Goal: Use online tool/utility: Utilize a website feature to perform a specific function

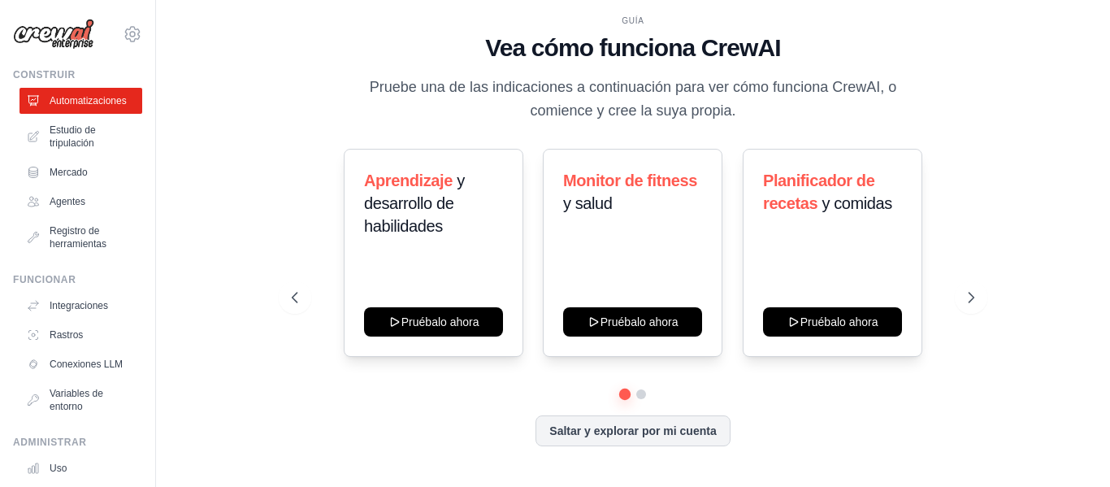
click at [287, 180] on div "GUÍA Vea cómo funciona CrewAI Pruebe una de las indicaciones a continuación par…" at bounding box center [633, 244] width 722 height 458
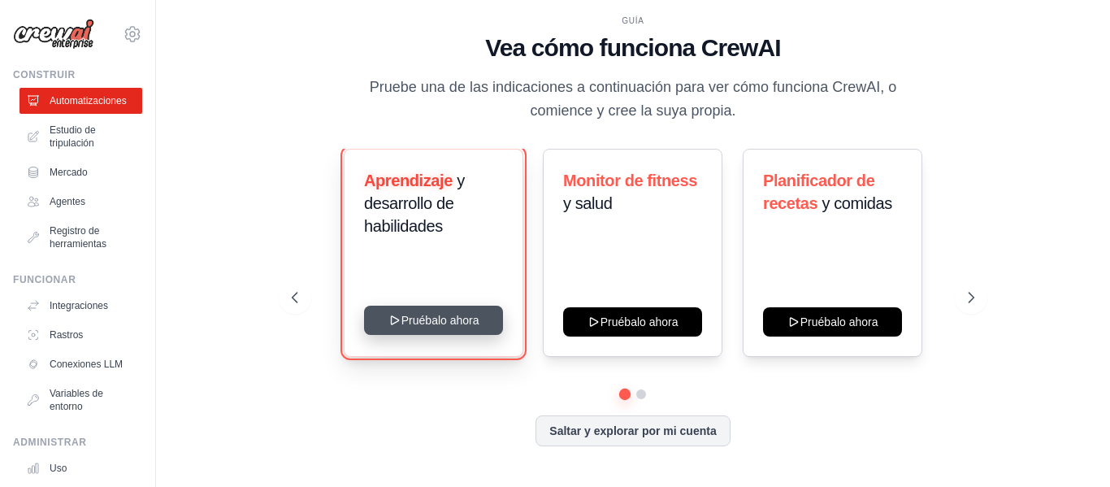
click at [420, 319] on button "Pruébalo ahora" at bounding box center [433, 320] width 139 height 29
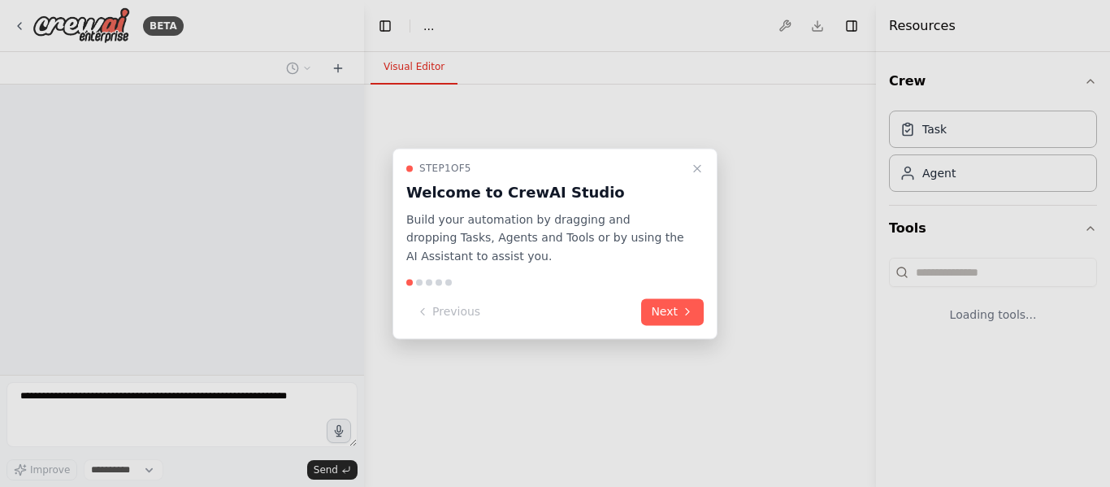
select select "****"
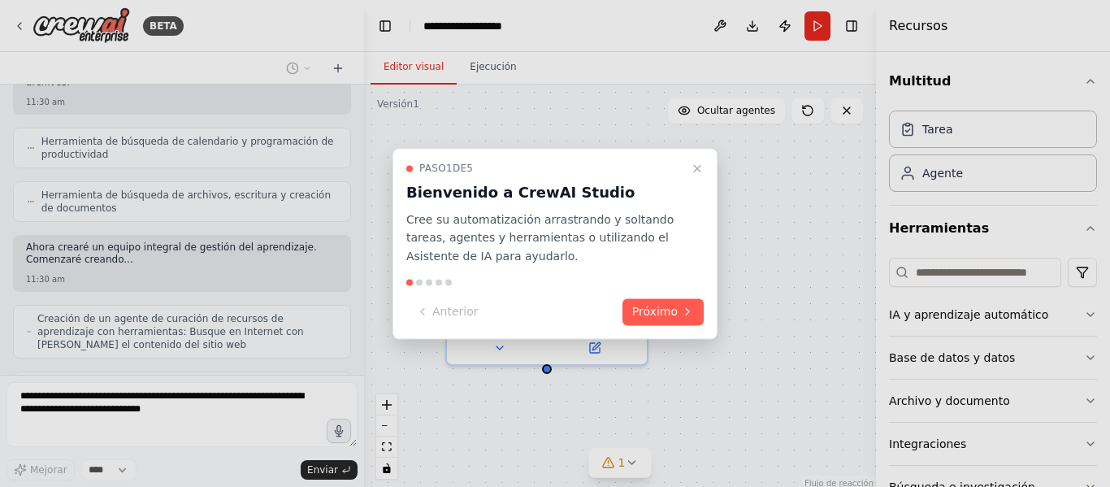
scroll to position [392, 0]
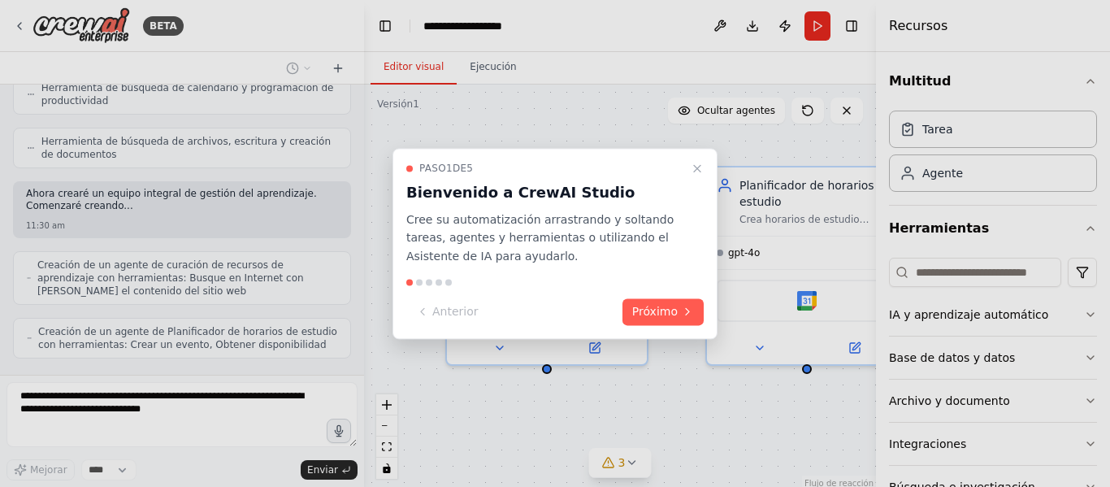
drag, startPoint x: 614, startPoint y: 165, endPoint x: 538, endPoint y: 165, distance: 75.6
click at [538, 165] on div "Paso 1 de 5" at bounding box center [545, 168] width 278 height 13
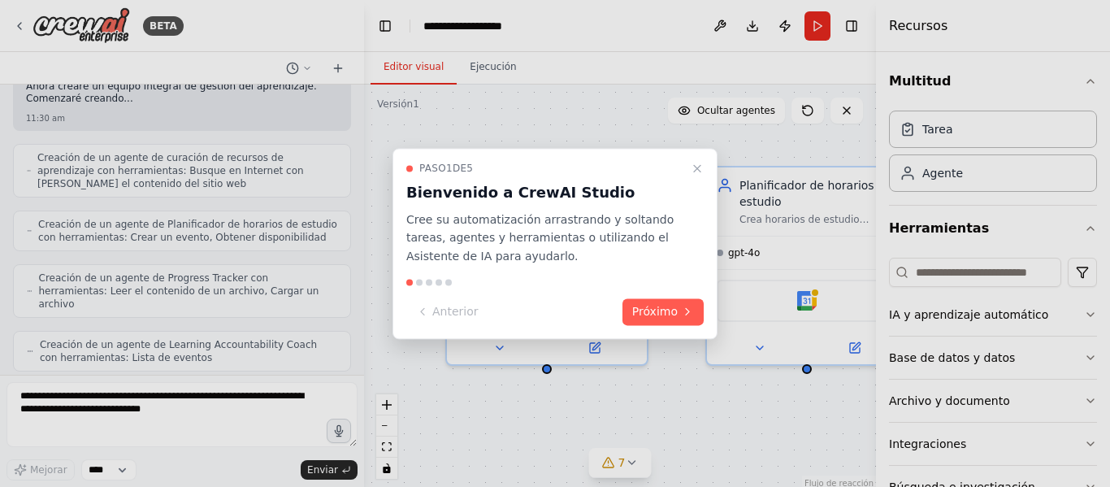
scroll to position [598, 0]
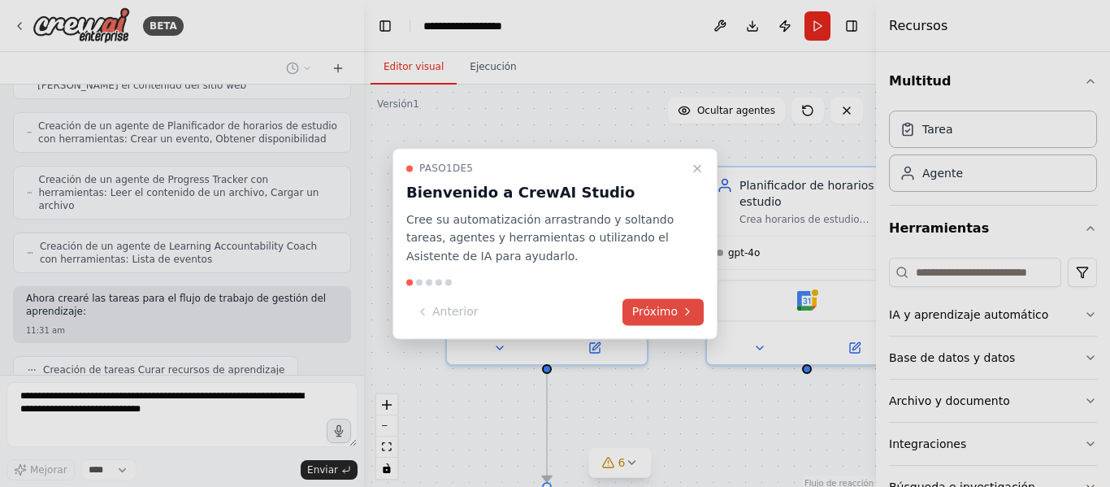
click at [671, 310] on font "Próximo" at bounding box center [655, 311] width 46 height 13
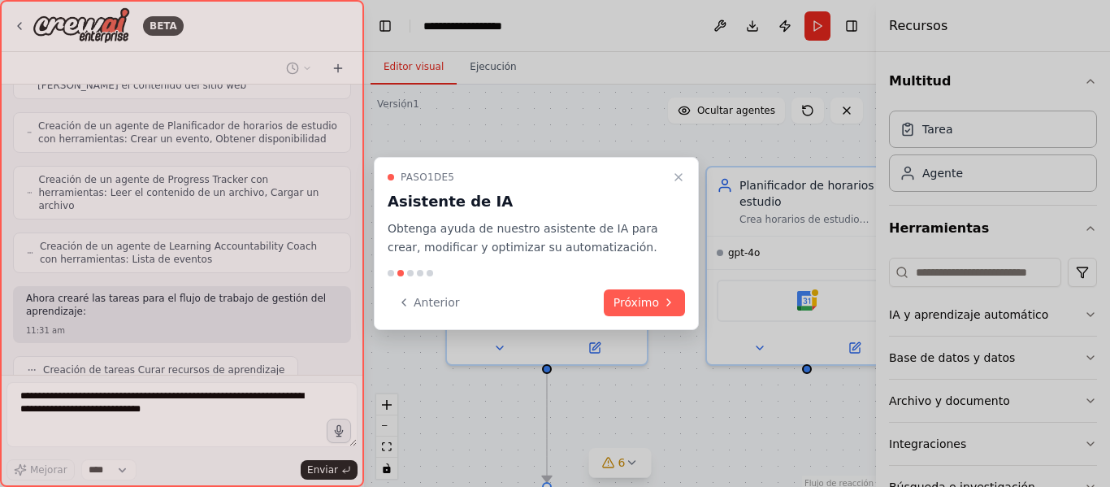
scroll to position [651, 0]
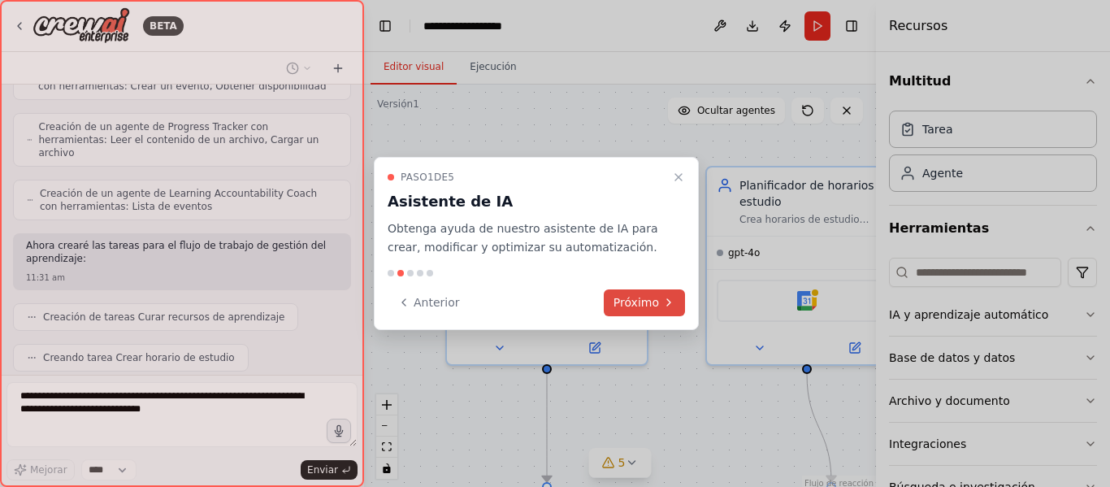
click at [644, 296] on font "Próximo" at bounding box center [637, 302] width 46 height 13
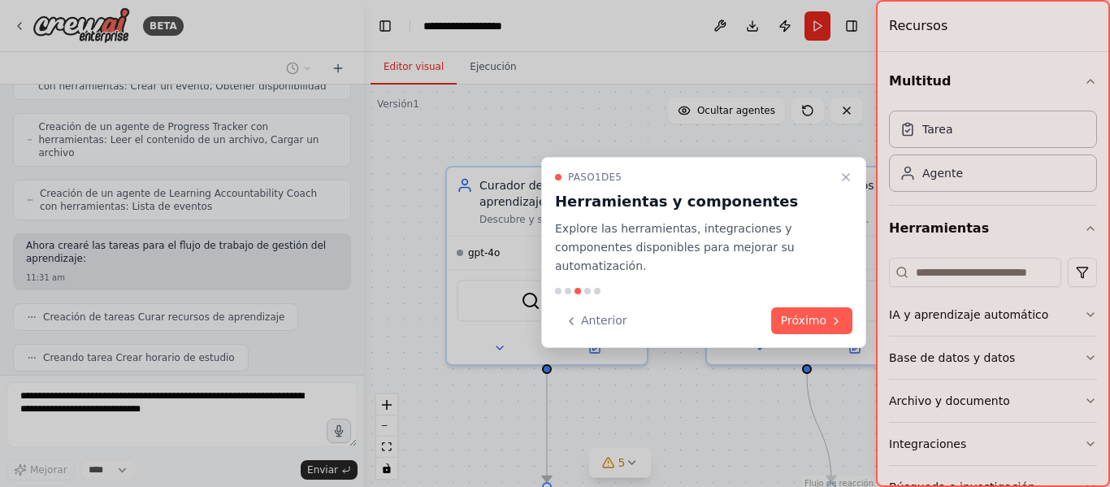
scroll to position [692, 0]
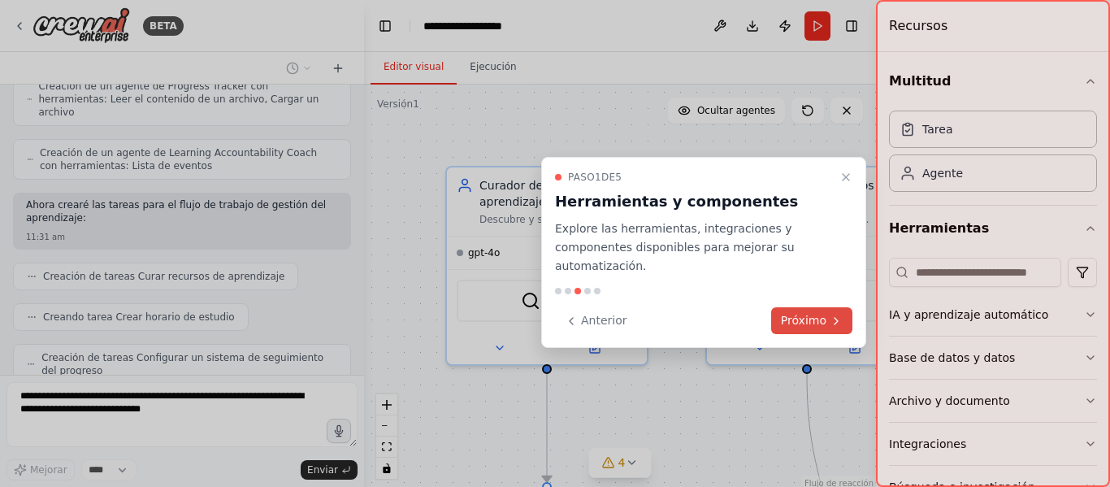
click at [811, 314] on font "Próximo" at bounding box center [804, 320] width 46 height 13
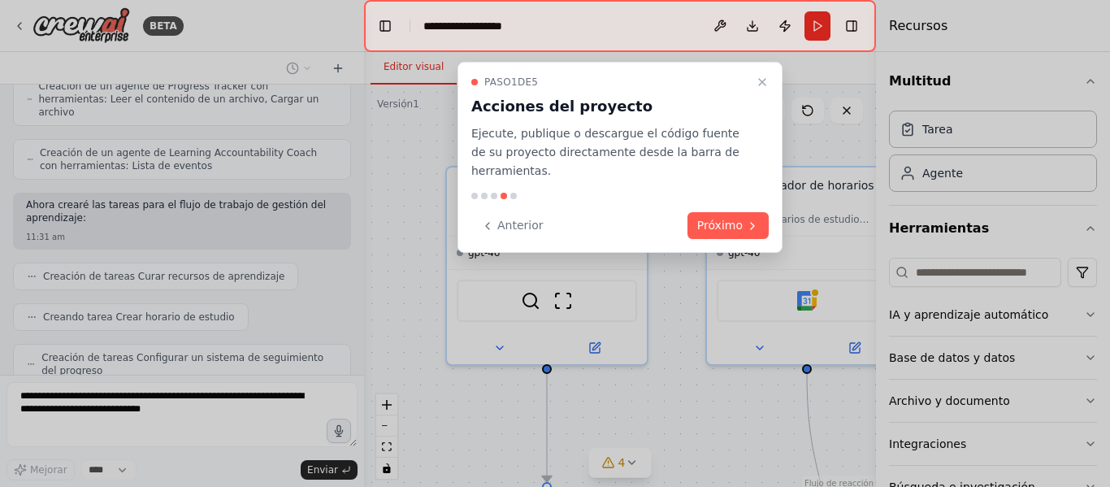
scroll to position [745, 0]
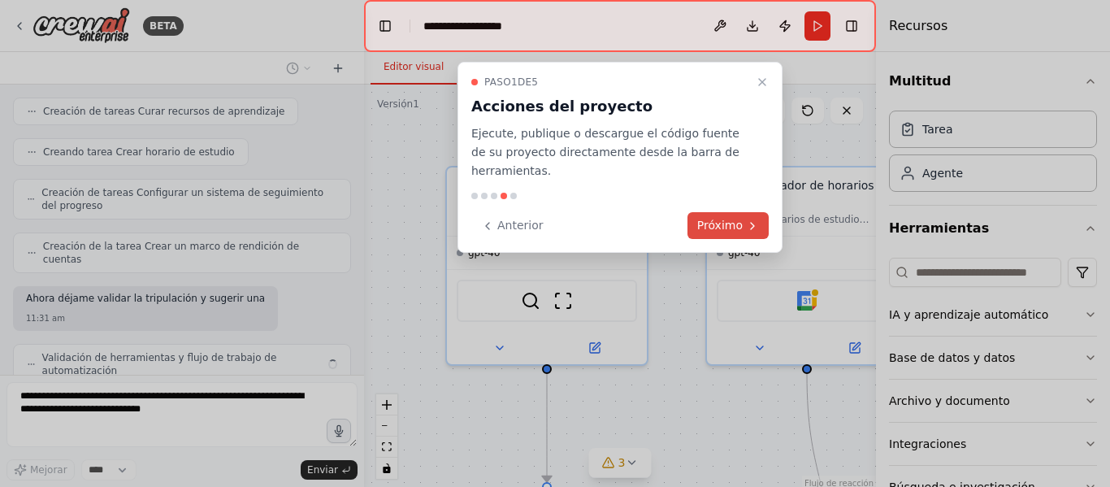
click at [733, 219] on font "Próximo" at bounding box center [720, 225] width 46 height 13
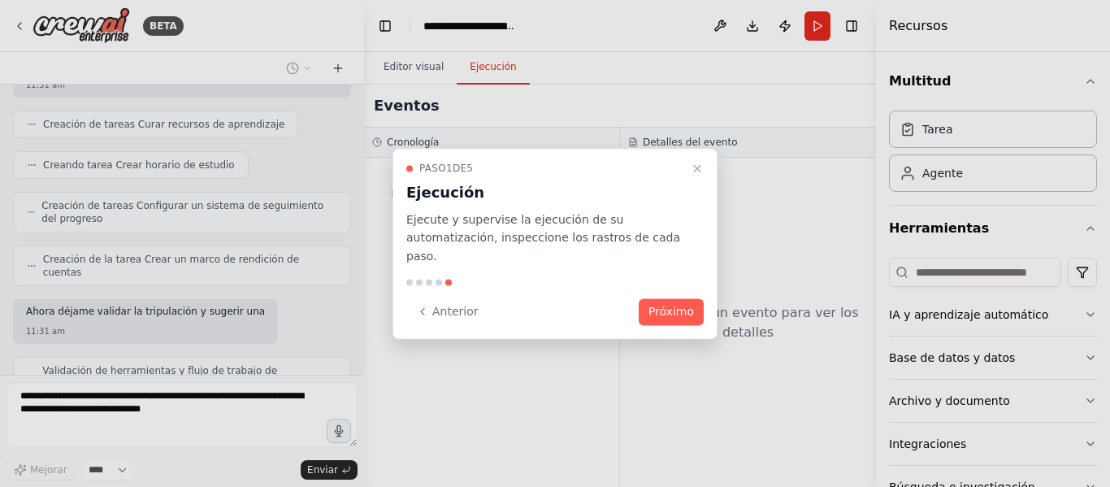
scroll to position [884, 0]
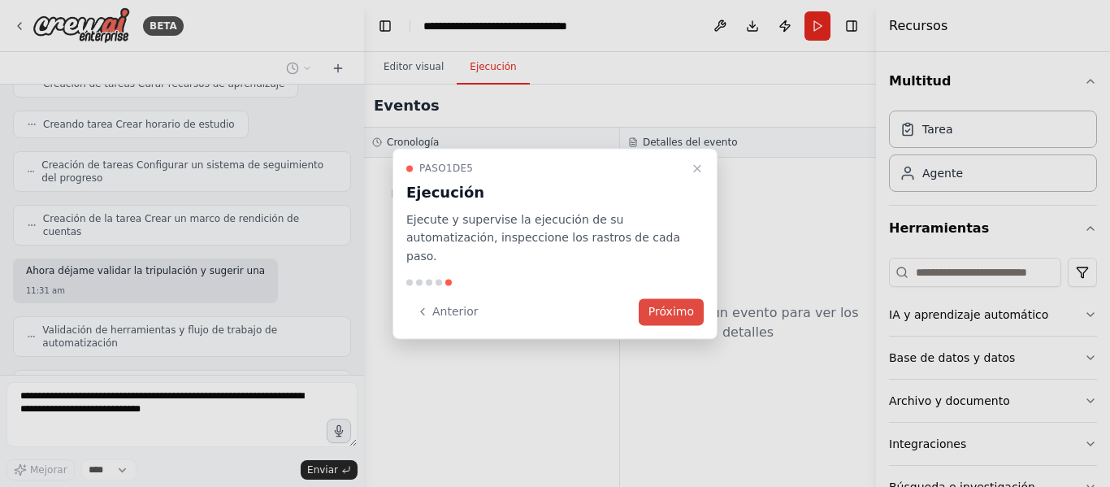
click at [664, 305] on font "Próximo" at bounding box center [671, 311] width 46 height 13
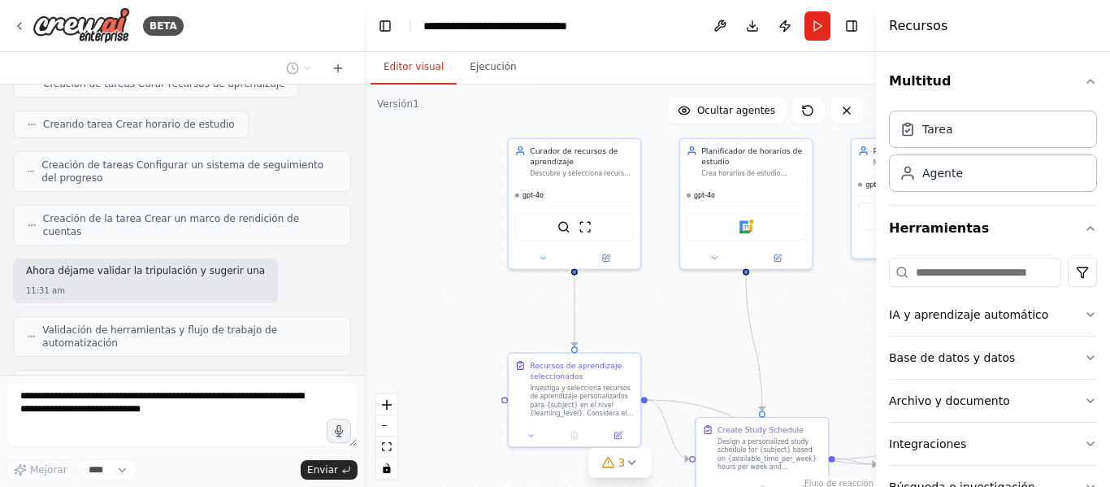
drag, startPoint x: 773, startPoint y: 320, endPoint x: 827, endPoint y: 211, distance: 121.7
click at [773, 319] on div ".deletable-edge-delete-btn { width: 20px; height: 20px; border: 0px solid #ffff…" at bounding box center [620, 288] width 512 height 406
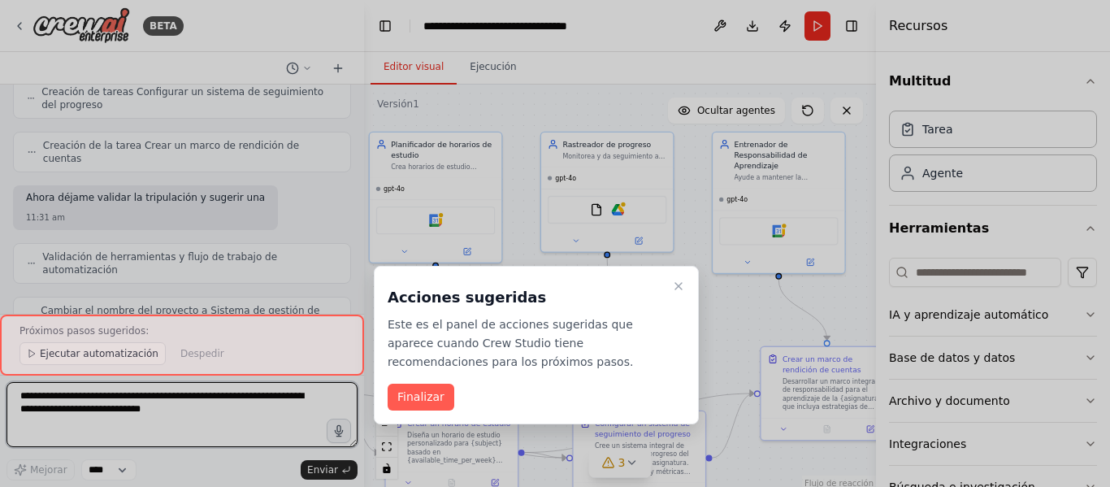
scroll to position [974, 0]
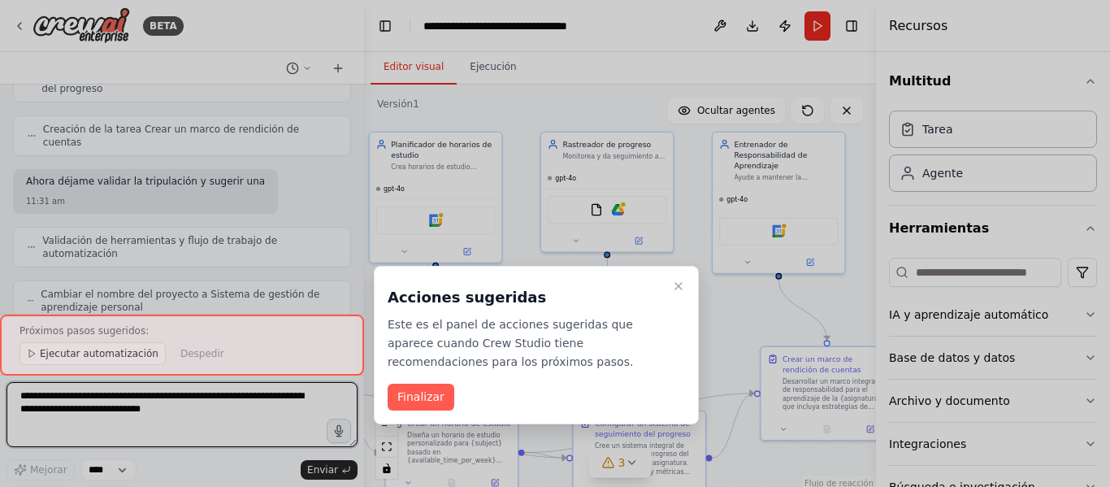
drag, startPoint x: 818, startPoint y: 383, endPoint x: 508, endPoint y: 377, distance: 310.5
click at [508, 377] on div "BETA Crea un equipo que seleccione recursos de aprendizaje personalizados, haga…" at bounding box center [555, 243] width 1110 height 487
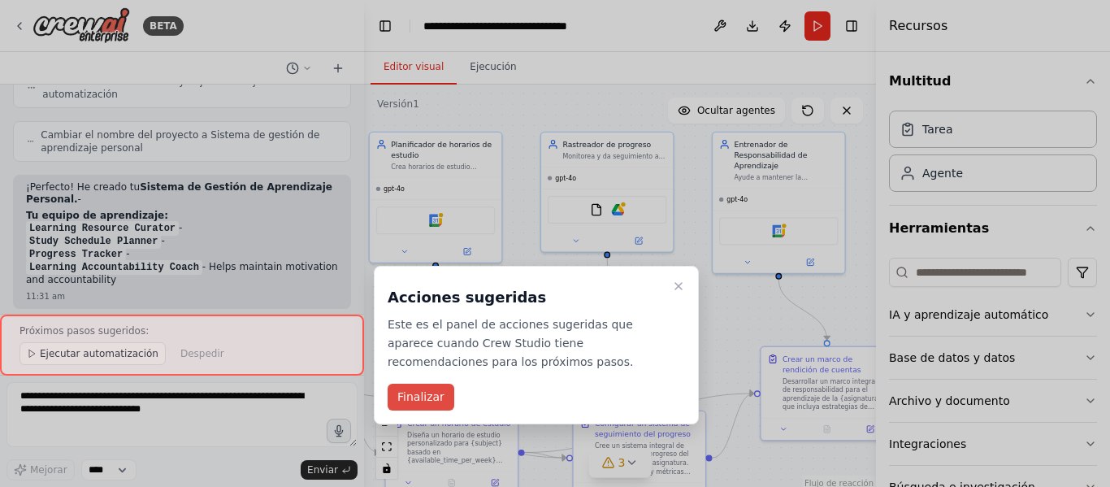
scroll to position [1146, 0]
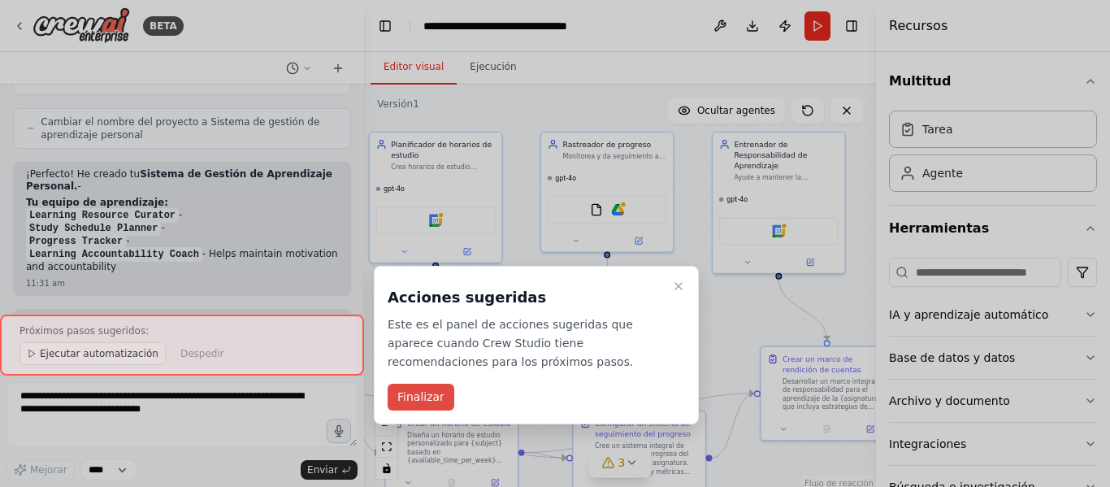
click at [414, 391] on font "Finalizar" at bounding box center [420, 396] width 47 height 13
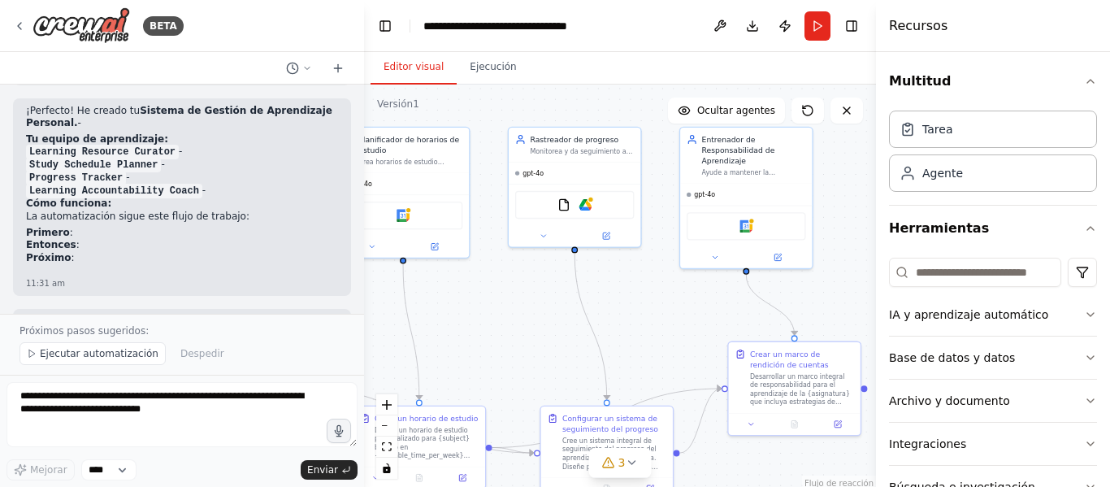
click at [492, 330] on div ".deletable-edge-delete-btn { width: 20px; height: 20px; border: 0px solid #ffff…" at bounding box center [620, 288] width 512 height 406
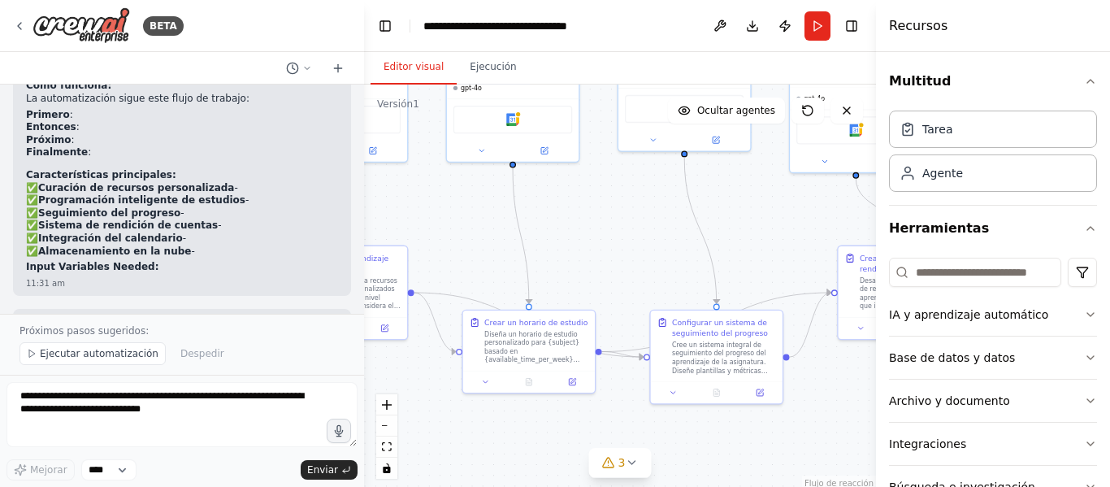
scroll to position [1350, 0]
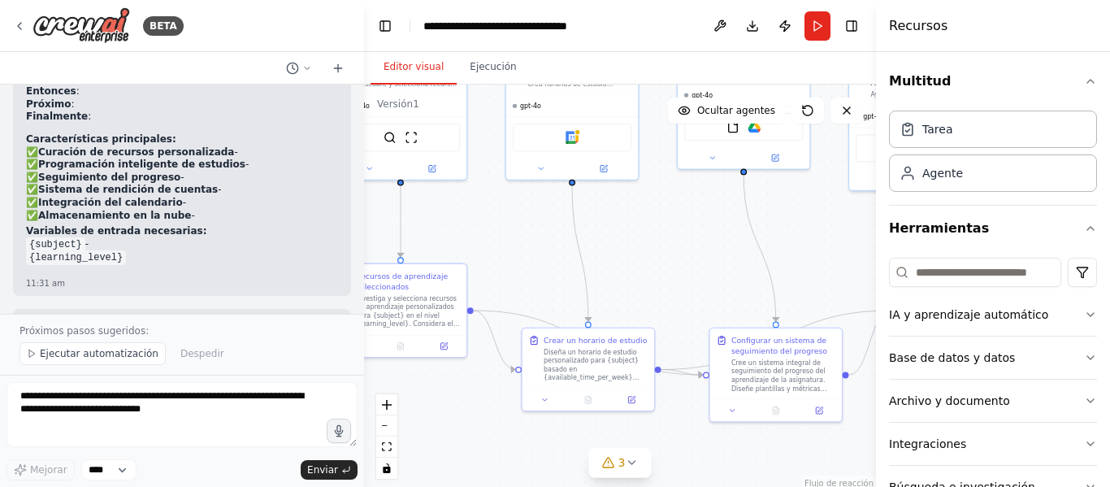
drag, startPoint x: 665, startPoint y: 328, endPoint x: 834, endPoint y: 250, distance: 186.2
click at [834, 250] on div ".deletable-edge-delete-btn { width: 20px; height: 20px; border: 0px solid #ffff…" at bounding box center [620, 288] width 512 height 406
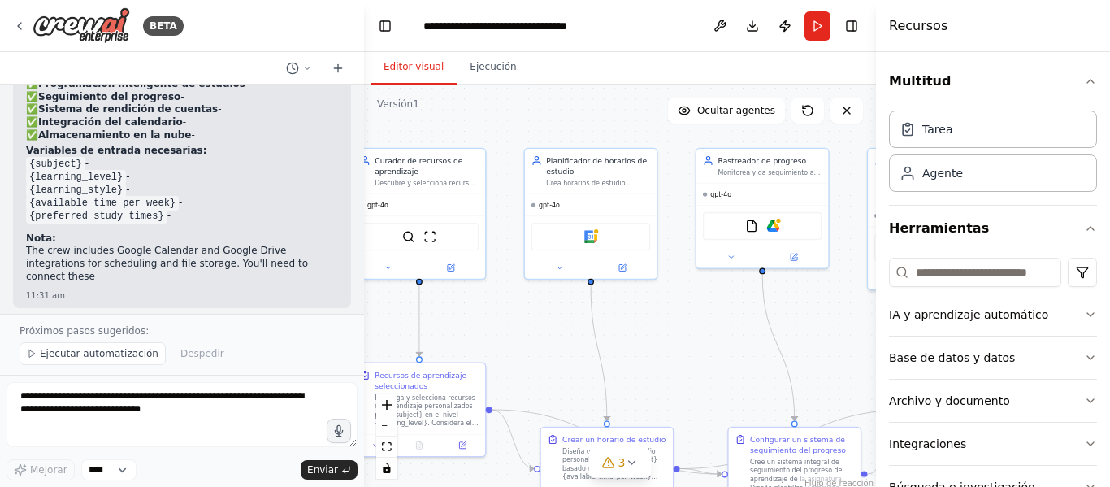
scroll to position [1455, 0]
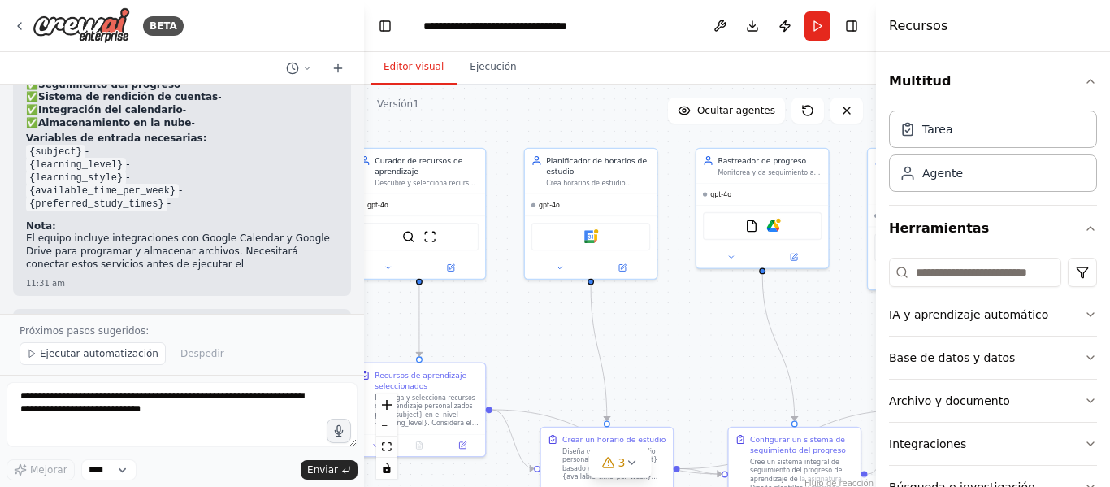
drag, startPoint x: 527, startPoint y: 248, endPoint x: 545, endPoint y: 347, distance: 100.9
click at [545, 347] on div ".deletable-edge-delete-btn { width: 20px; height: 20px; border: 0px solid #ffff…" at bounding box center [620, 288] width 512 height 406
click at [815, 28] on button "Correr" at bounding box center [817, 25] width 26 height 29
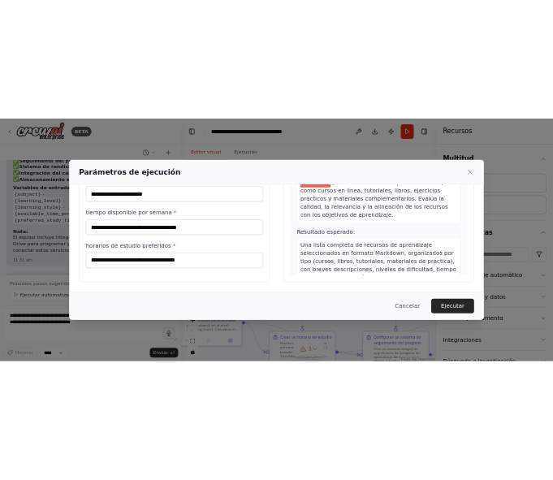
scroll to position [0, 0]
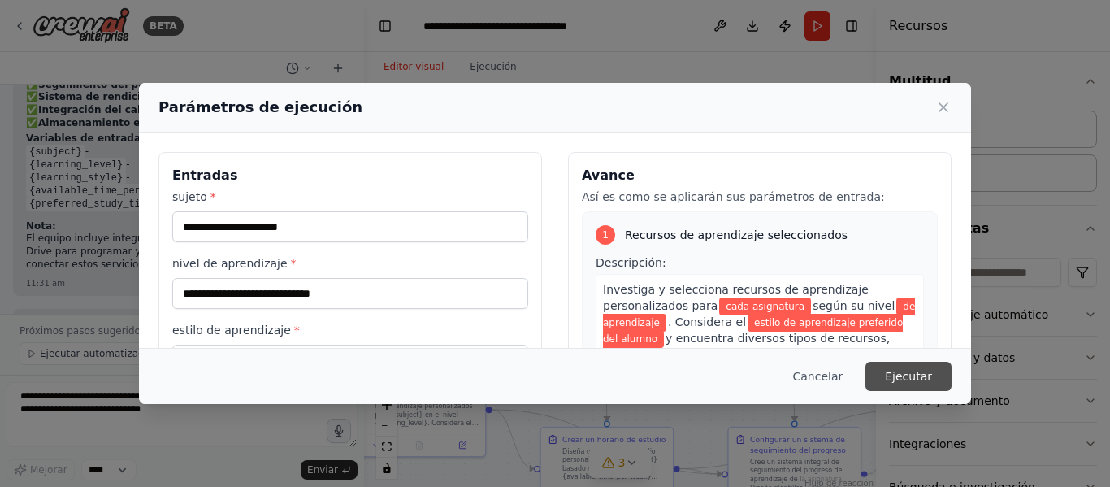
click at [906, 373] on font "Ejecutar" at bounding box center [908, 376] width 47 height 13
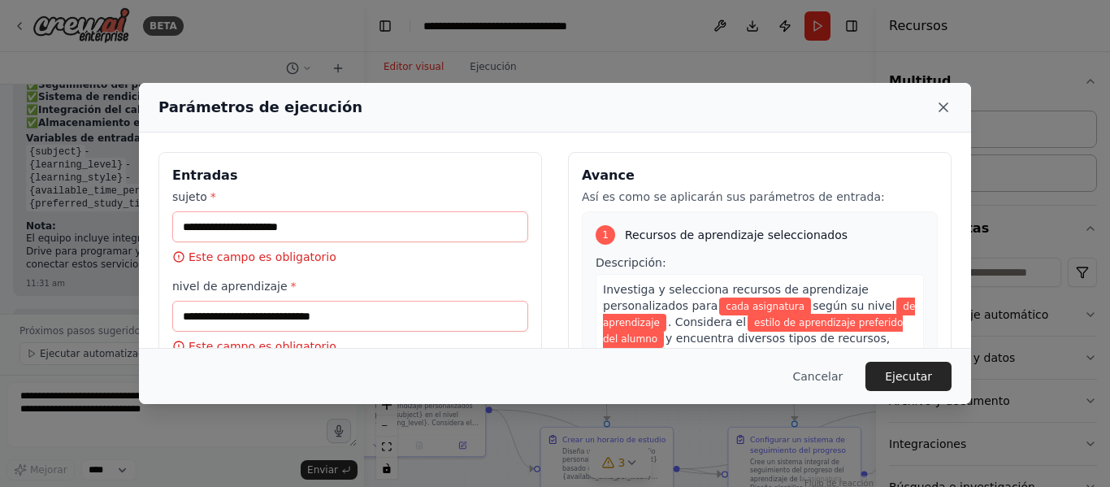
click at [944, 111] on icon at bounding box center [943, 107] width 16 height 16
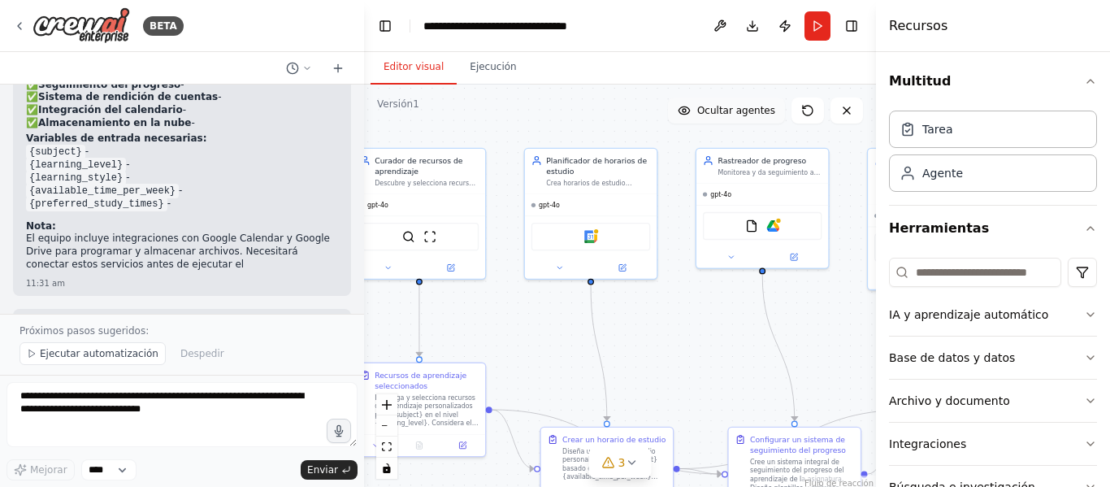
click at [714, 117] on button "Ocultar agentes" at bounding box center [726, 111] width 117 height 26
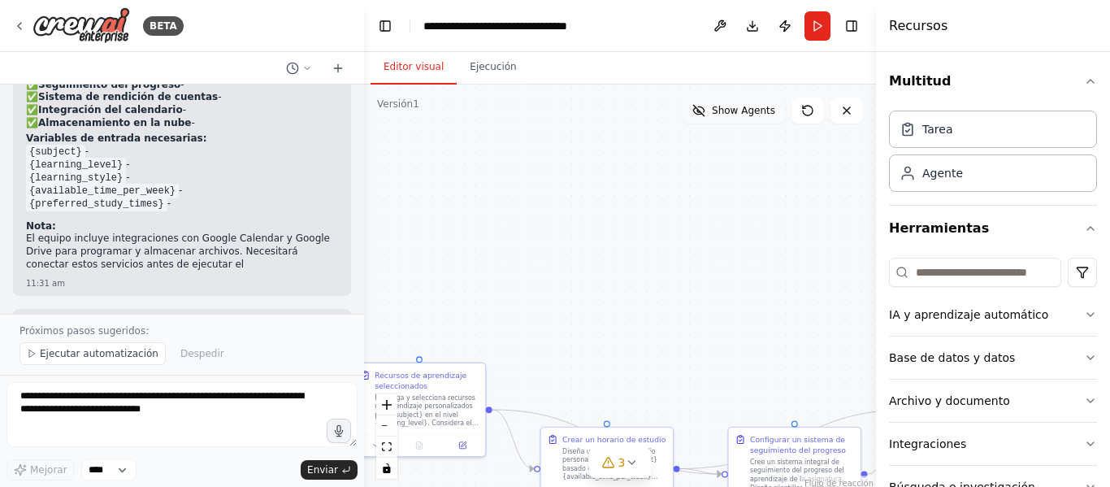
click at [716, 117] on button "Show Agents" at bounding box center [734, 111] width 102 height 26
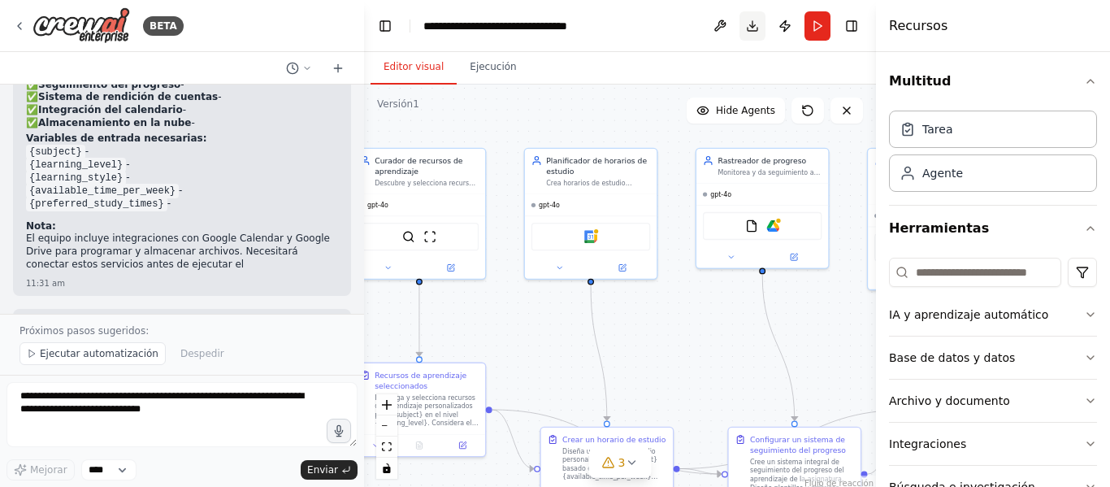
click at [753, 28] on button "Descargar" at bounding box center [752, 25] width 26 height 29
click at [625, 81] on div "Editor visual Ejecución" at bounding box center [620, 68] width 512 height 33
click at [485, 63] on font "Ejecución" at bounding box center [493, 66] width 46 height 11
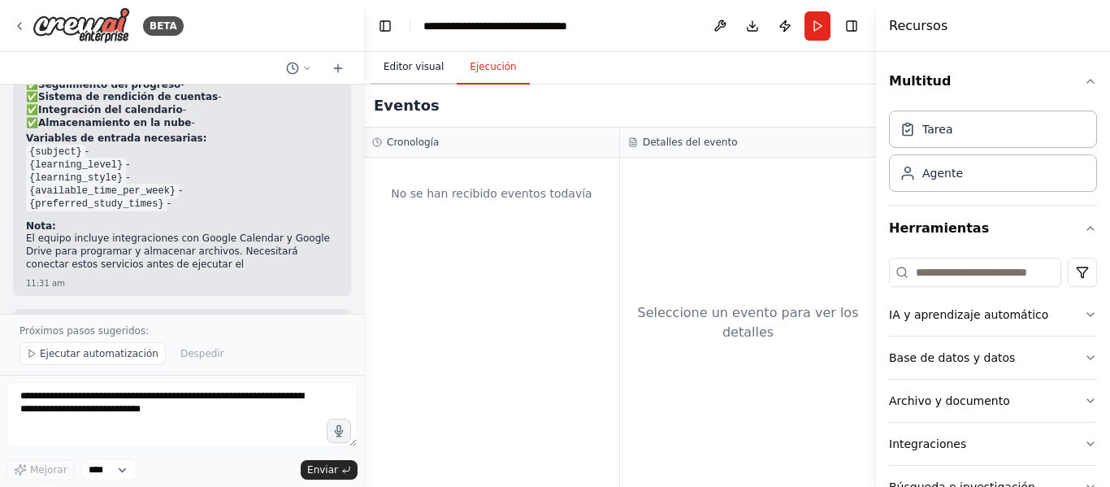
click at [415, 65] on font "Editor visual" at bounding box center [414, 66] width 60 height 11
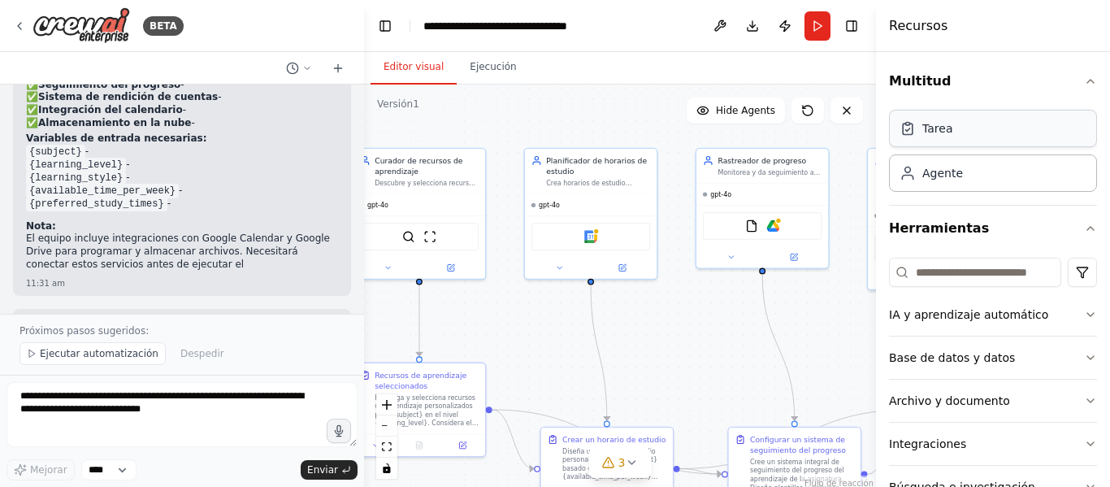
click at [939, 135] on font "Tarea" at bounding box center [937, 128] width 30 height 13
drag, startPoint x: 712, startPoint y: 145, endPoint x: 596, endPoint y: 112, distance: 120.9
click at [596, 112] on div "Nueva tarea Descripción de la tarea" at bounding box center [655, 121] width 134 height 59
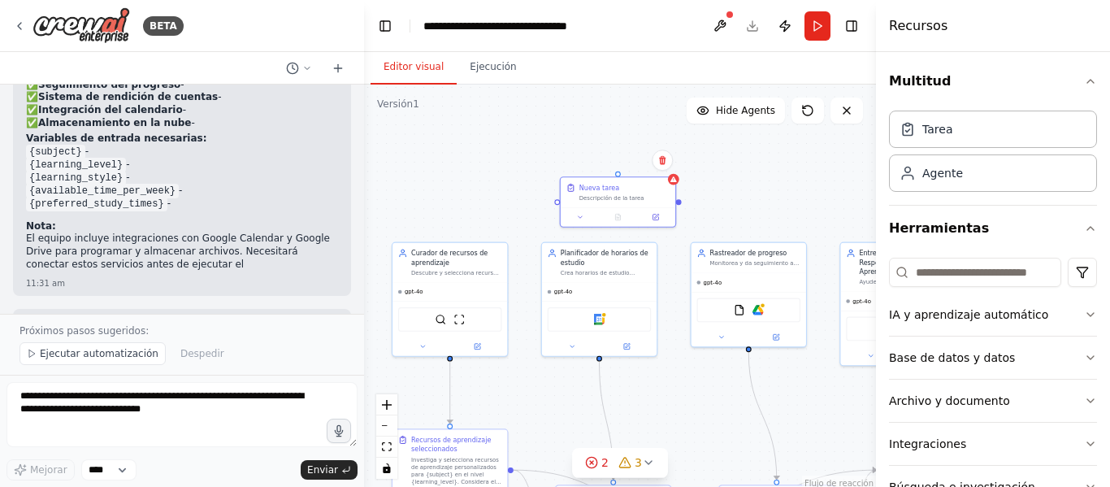
click at [683, 367] on div ".deletable-edge-delete-btn { width: 20px; height: 20px; border: 0px solid #ffff…" at bounding box center [620, 288] width 512 height 406
click at [662, 158] on icon at bounding box center [662, 160] width 7 height 9
click at [614, 161] on font "Confirmar" at bounding box center [612, 159] width 49 height 11
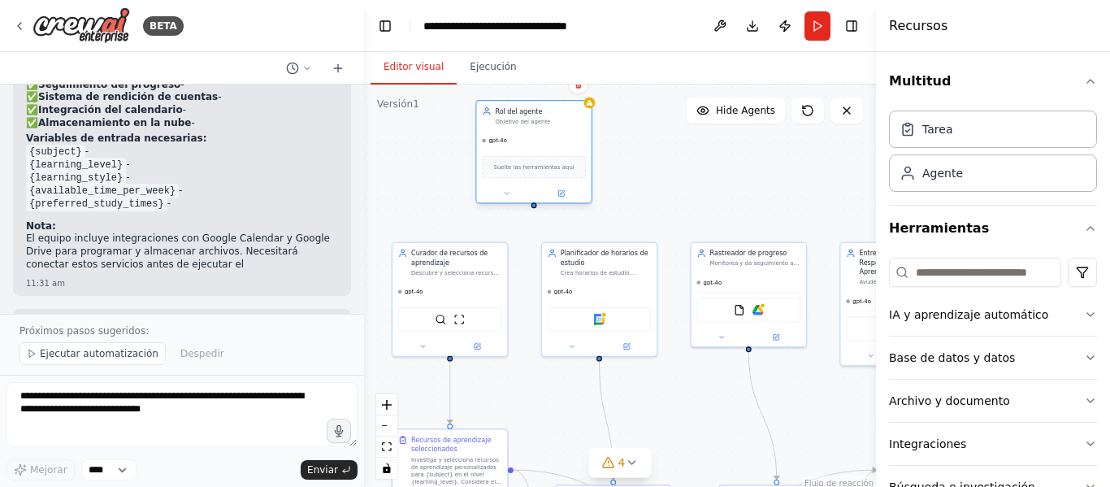
drag, startPoint x: 584, startPoint y: 177, endPoint x: 550, endPoint y: 124, distance: 63.6
click at [550, 124] on div "Objetivo del agente" at bounding box center [540, 121] width 90 height 7
click at [523, 170] on font "Suelte las herramientas aquí" at bounding box center [534, 167] width 80 height 7
click at [577, 91] on button at bounding box center [578, 83] width 21 height 21
click at [531, 87] on font "Confirmar" at bounding box center [527, 83] width 49 height 11
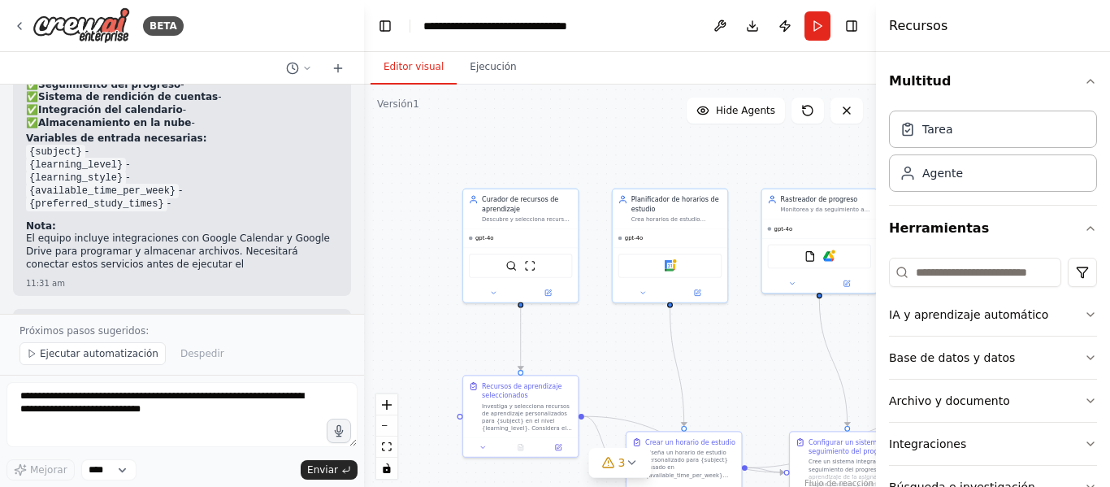
drag, startPoint x: 657, startPoint y: 401, endPoint x: 728, endPoint y: 347, distance: 88.7
click at [728, 347] on div ".deletable-edge-delete-btn { width: 20px; height: 20px; border: 0px solid #ffff…" at bounding box center [620, 288] width 512 height 406
click at [387, 28] on button "Alternar barra lateral izquierda" at bounding box center [385, 26] width 23 height 23
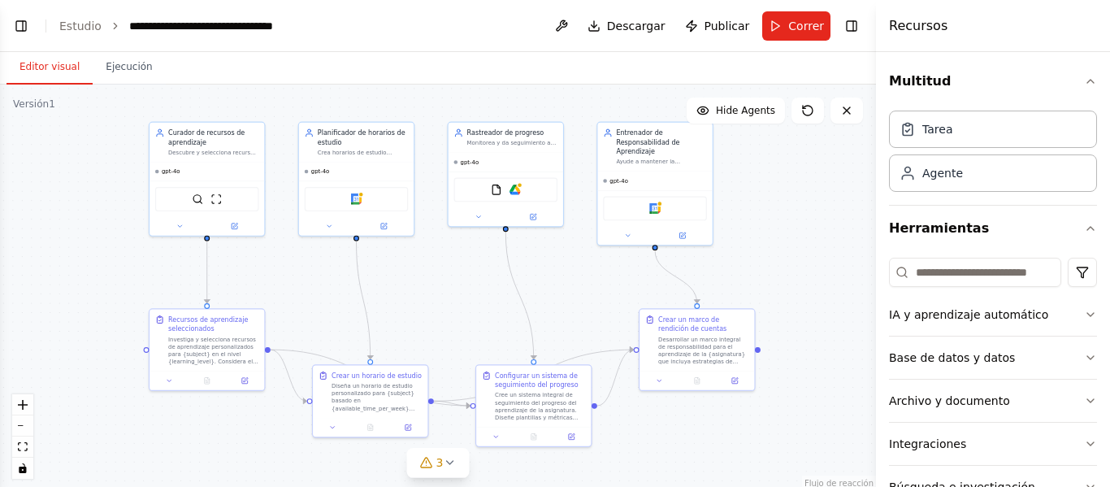
drag, startPoint x: 757, startPoint y: 279, endPoint x: 807, endPoint y: 212, distance: 83.5
click at [807, 212] on div ".deletable-edge-delete-btn { width: 20px; height: 20px; border: 0px solid #ffff…" at bounding box center [438, 288] width 876 height 406
click at [444, 466] on icon at bounding box center [449, 462] width 13 height 13
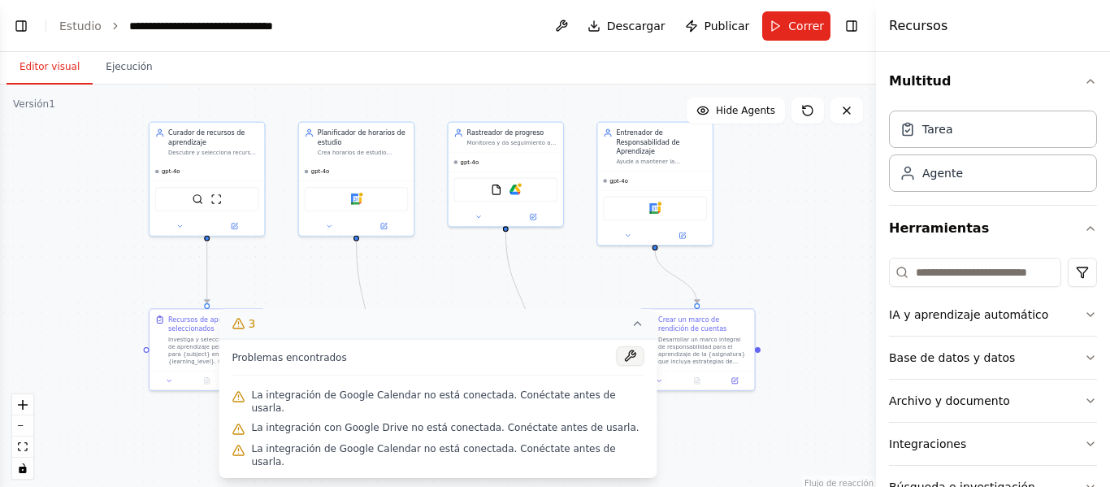
click at [617, 366] on button at bounding box center [631, 356] width 28 height 20
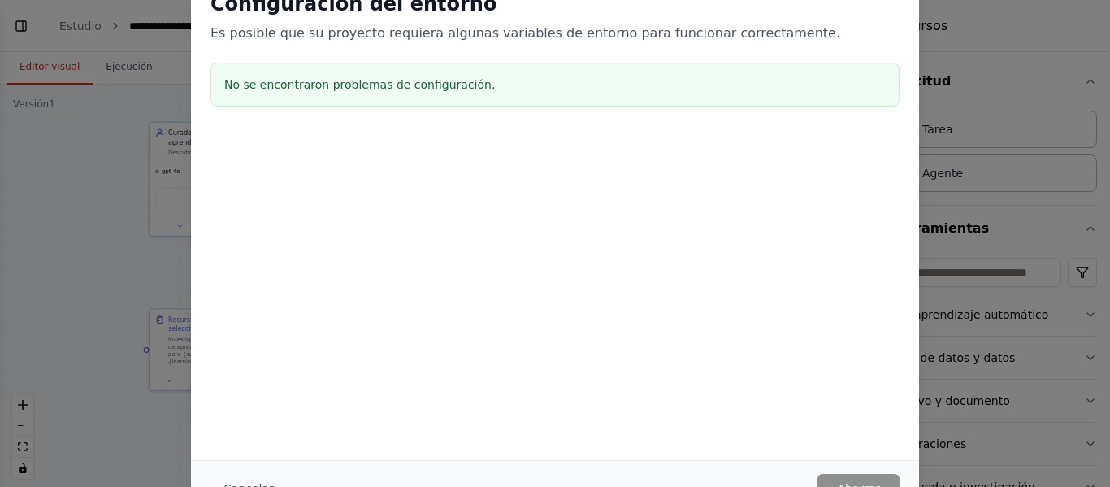
click at [106, 125] on div "Configuración del entorno Es posible que su proyecto requiera algunas variables…" at bounding box center [555, 243] width 1110 height 487
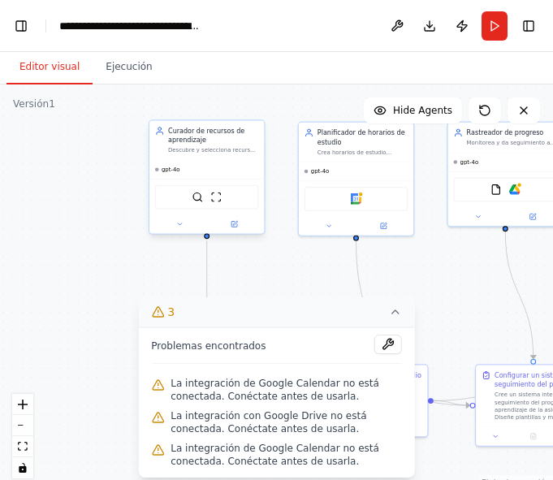
click at [198, 150] on font "Descubre y selecciona recursos de aprendizaje personalizados para {subject} seg…" at bounding box center [212, 184] width 89 height 74
click at [196, 203] on div "Herramienta de desarrollo de Serper Herramienta para raspar sitios web" at bounding box center [207, 197] width 104 height 24
click at [232, 226] on icon at bounding box center [235, 224] width 6 height 6
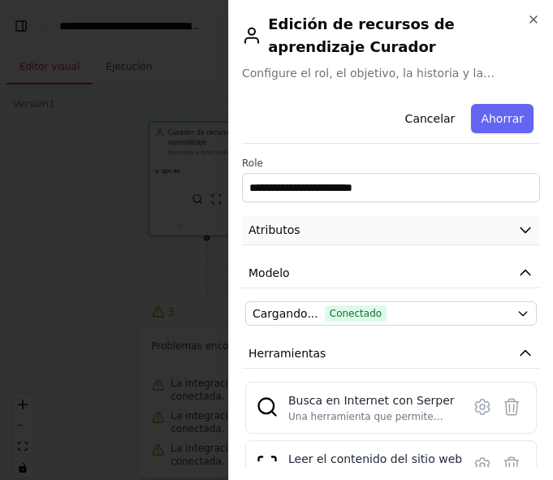
click at [518, 232] on icon "button" at bounding box center [526, 230] width 16 height 16
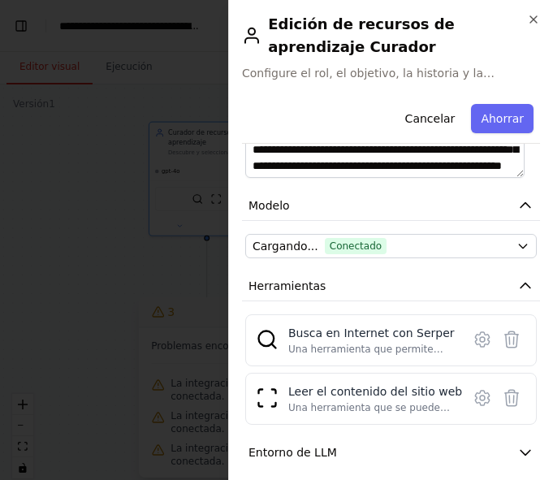
scroll to position [325, 0]
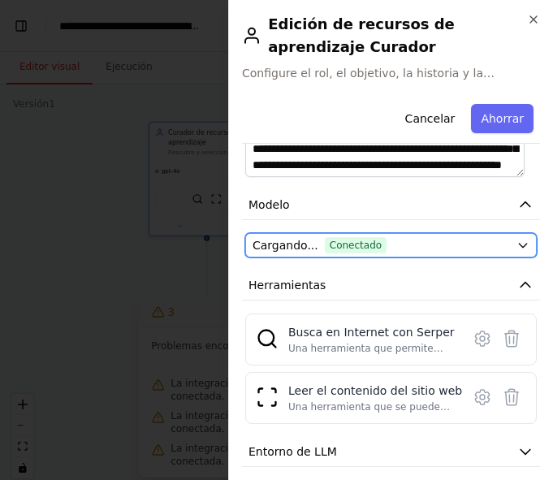
click at [517, 248] on icon "button" at bounding box center [523, 245] width 13 height 13
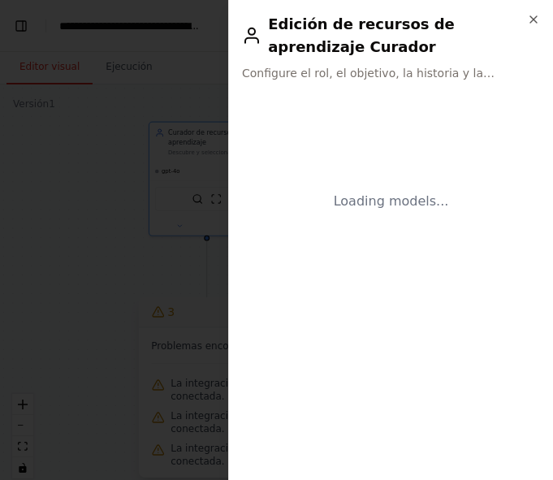
scroll to position [0, 0]
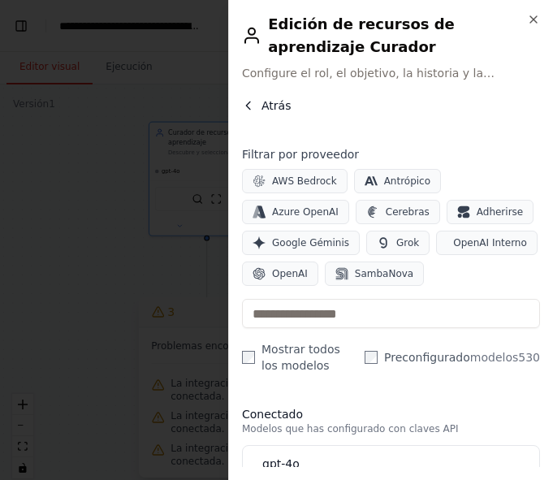
click at [250, 104] on icon "button" at bounding box center [248, 105] width 13 height 13
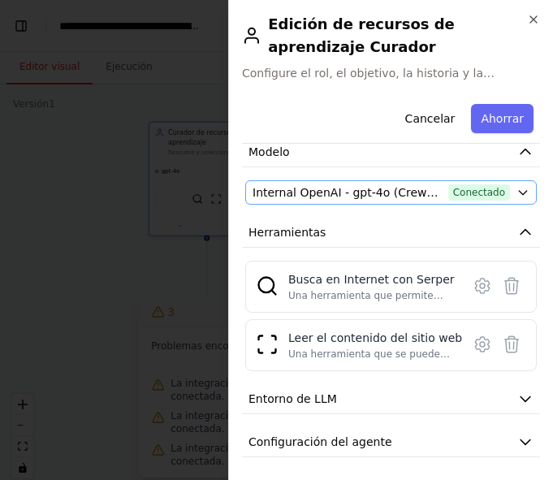
scroll to position [124, 0]
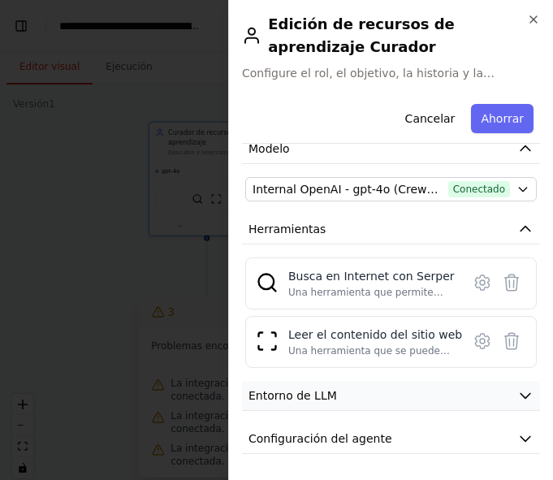
click at [522, 399] on button "Entorno de LLM" at bounding box center [391, 396] width 298 height 30
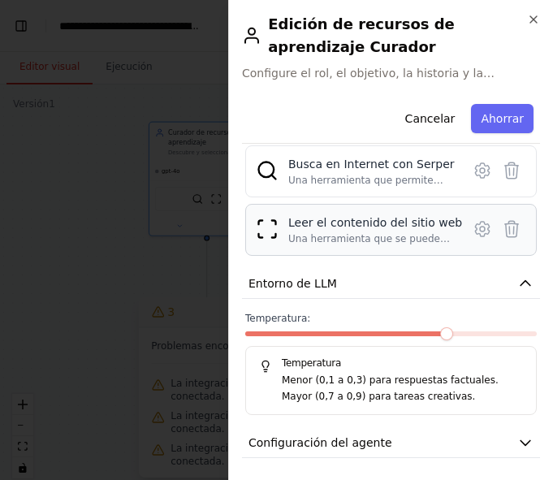
scroll to position [241, 0]
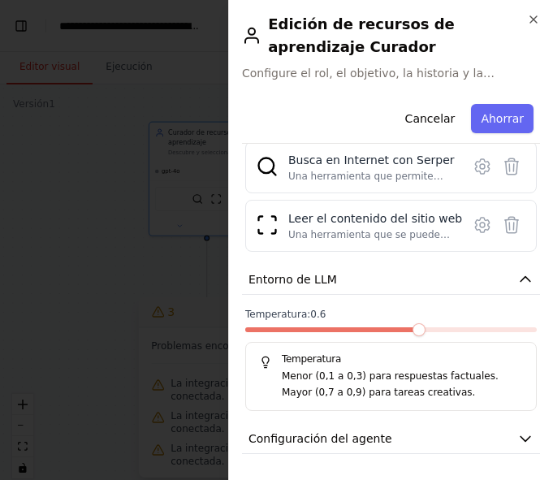
click at [418, 336] on span at bounding box center [419, 329] width 13 height 13
click at [440, 323] on span at bounding box center [446, 329] width 13 height 13
click at [524, 325] on span at bounding box center [530, 329] width 13 height 13
click at [440, 336] on span at bounding box center [446, 329] width 13 height 13
click at [444, 330] on span at bounding box center [446, 329] width 13 height 13
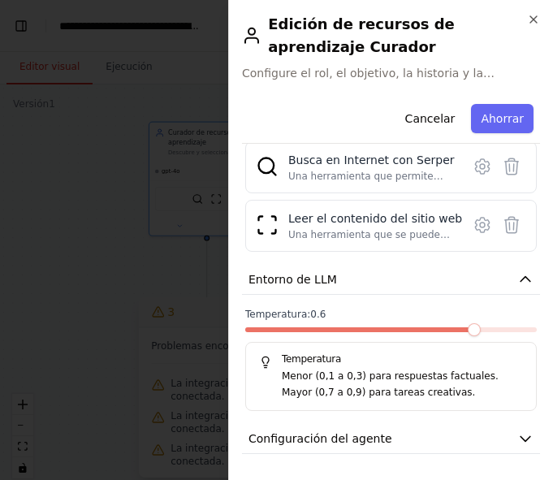
click at [468, 328] on span at bounding box center [474, 329] width 13 height 13
click at [518, 282] on icon "button" at bounding box center [526, 279] width 16 height 16
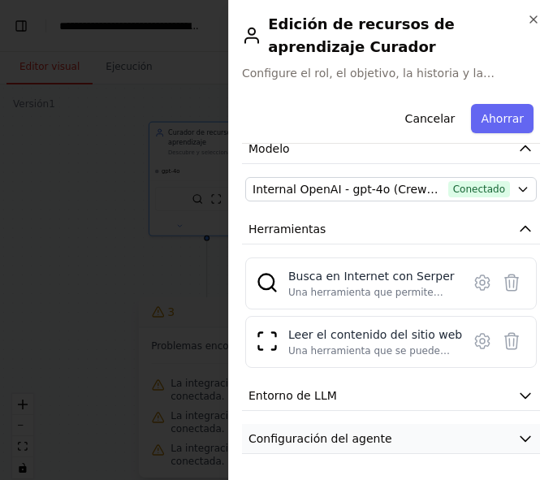
click at [383, 444] on button "Configuración del agente" at bounding box center [391, 439] width 298 height 30
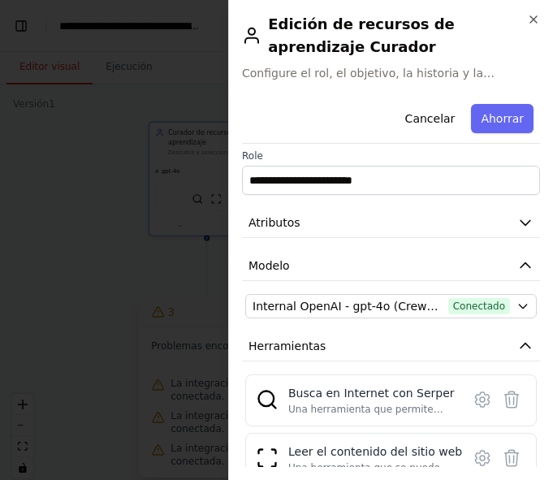
scroll to position [0, 0]
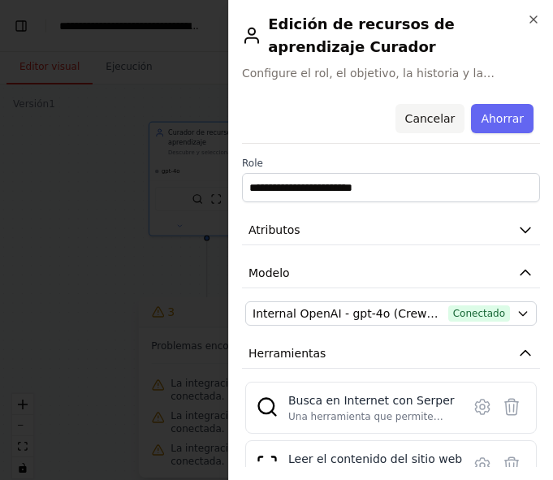
click at [420, 115] on font "Cancelar" at bounding box center [430, 118] width 50 height 13
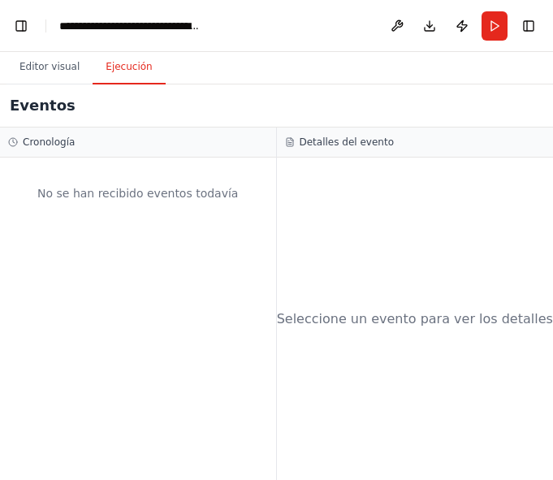
click at [128, 64] on font "Ejecución" at bounding box center [129, 66] width 46 height 11
click at [46, 188] on div "No se han recibido eventos todavía" at bounding box center [138, 193] width 260 height 55
click at [37, 59] on button "Editor visual" at bounding box center [50, 67] width 86 height 34
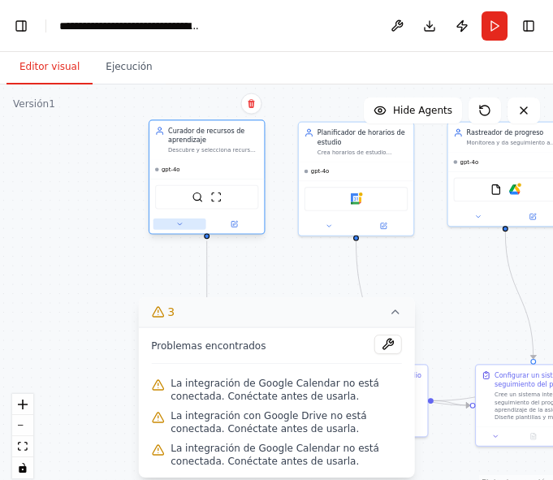
click at [176, 225] on icon at bounding box center [179, 223] width 7 height 7
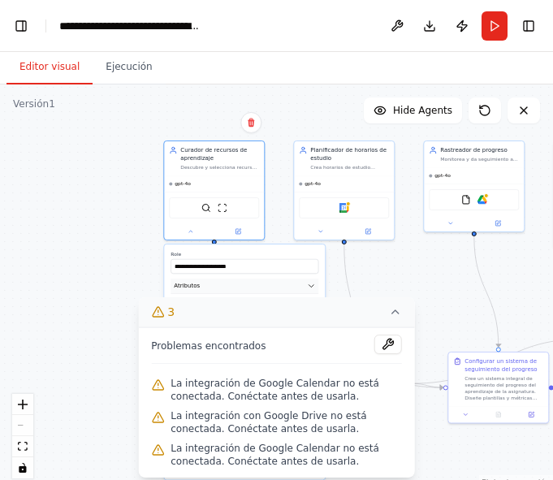
click at [317, 287] on button "Atributos" at bounding box center [245, 286] width 148 height 15
click at [397, 315] on icon at bounding box center [395, 312] width 13 height 13
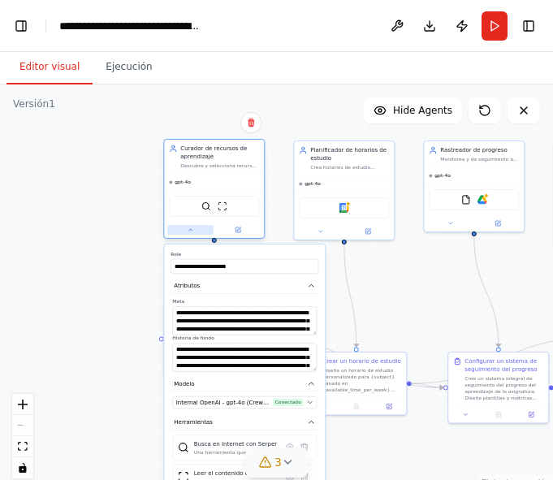
click at [193, 231] on icon at bounding box center [190, 230] width 3 height 2
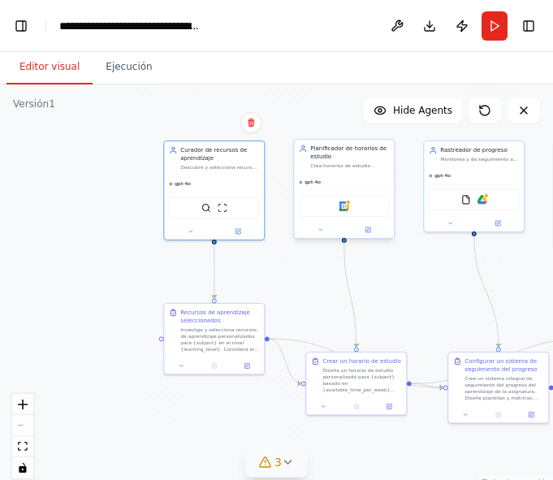
click at [349, 179] on div "gpt-4o" at bounding box center [344, 182] width 100 height 16
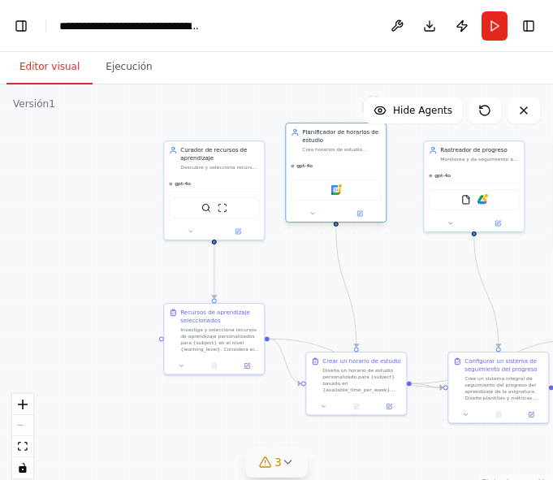
drag, startPoint x: 349, startPoint y: 179, endPoint x: 343, endPoint y: 161, distance: 19.0
click at [343, 161] on div "gpt-4o" at bounding box center [336, 166] width 100 height 16
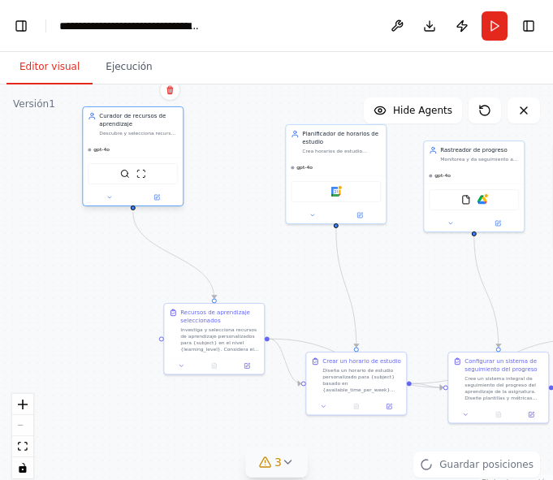
drag, startPoint x: 222, startPoint y: 171, endPoint x: 143, endPoint y: 140, distance: 84.7
click at [143, 140] on div "Curador de recursos de aprendizaje Descubre y selecciona recursos de aprendizaj…" at bounding box center [133, 124] width 100 height 34
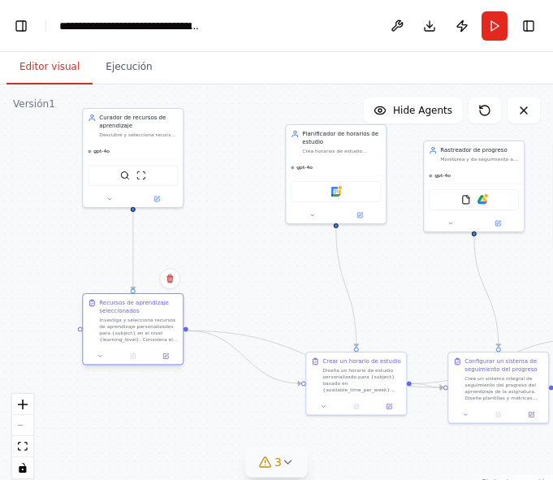
drag, startPoint x: 216, startPoint y: 314, endPoint x: 137, endPoint y: 307, distance: 79.2
click at [137, 307] on div "Recursos de aprendizaje seleccionados" at bounding box center [138, 307] width 79 height 16
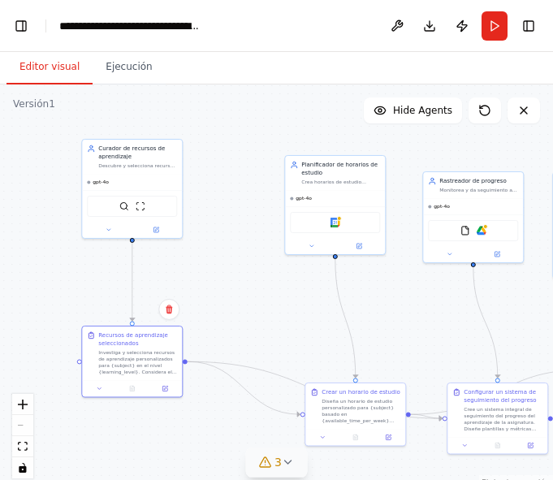
drag, startPoint x: 131, startPoint y: 210, endPoint x: 130, endPoint y: 241, distance: 30.9
click at [130, 241] on div ".deletable-edge-delete-btn { width: 20px; height: 20px; border: 0px solid #ffff…" at bounding box center [276, 288] width 553 height 406
click at [184, 26] on div "**********" at bounding box center [130, 26] width 142 height 16
click at [488, 30] on button "Correr" at bounding box center [495, 25] width 26 height 29
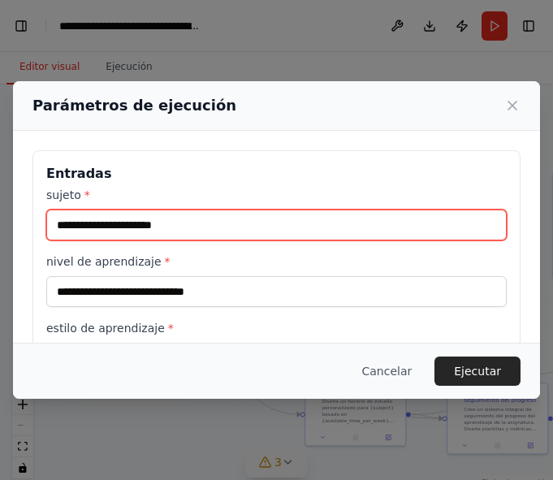
click at [180, 224] on input "sujeto *" at bounding box center [276, 225] width 461 height 31
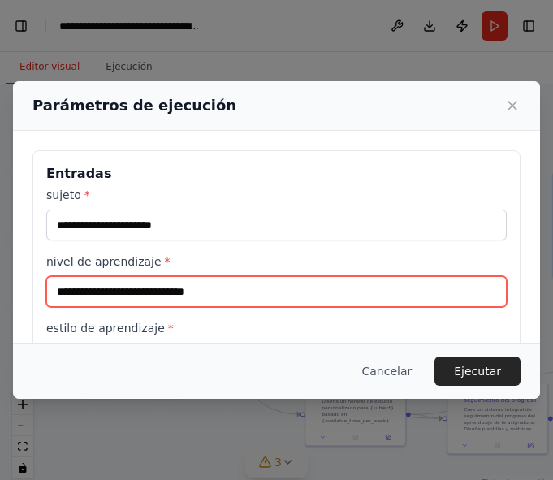
click at [174, 289] on input "nivel de aprendizaje *" at bounding box center [276, 291] width 461 height 31
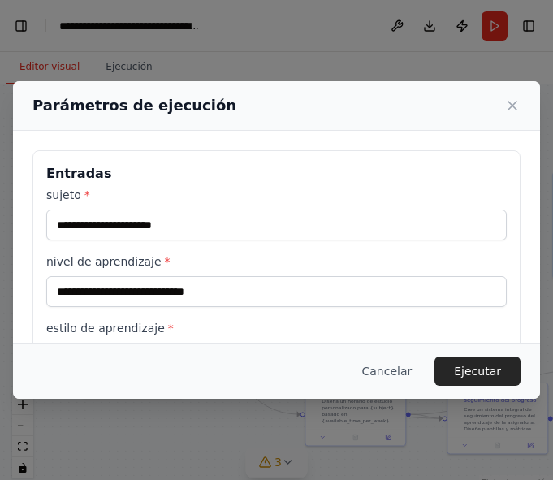
click at [171, 325] on label "estilo de aprendizaje *" at bounding box center [276, 328] width 461 height 16
click at [171, 343] on input "estilo de aprendizaje *" at bounding box center [276, 358] width 461 height 31
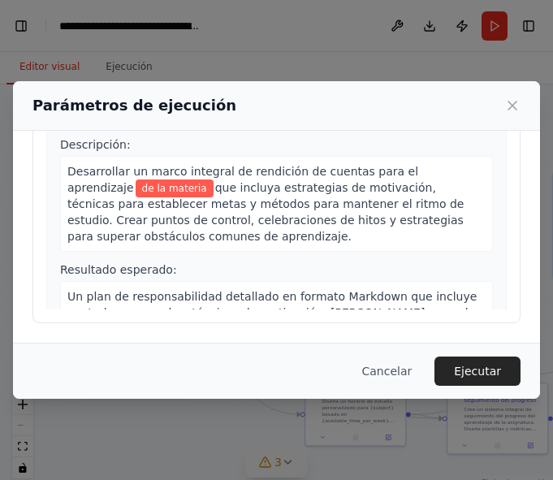
scroll to position [965, 0]
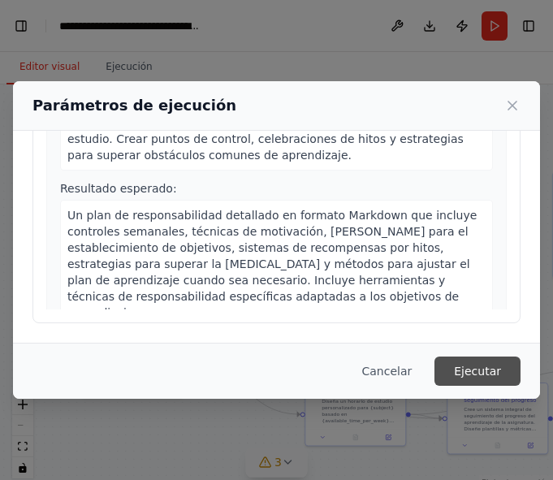
click at [482, 373] on font "Ejecutar" at bounding box center [477, 371] width 47 height 13
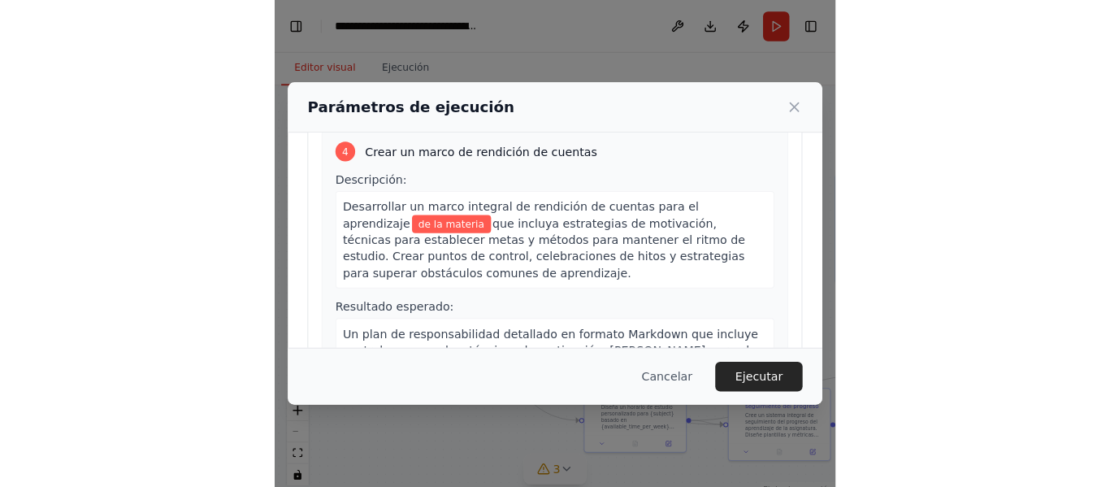
scroll to position [722, 0]
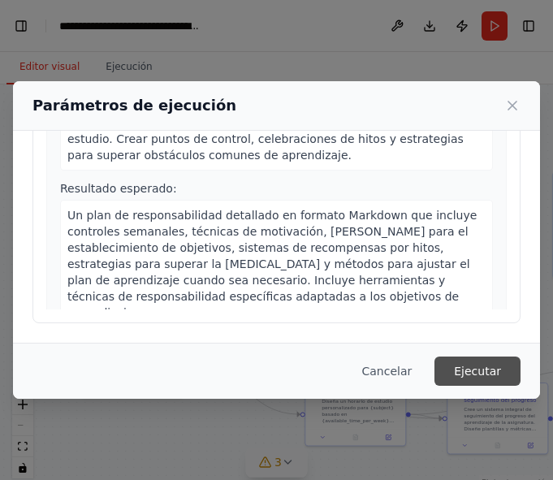
click at [476, 373] on font "Ejecutar" at bounding box center [477, 371] width 47 height 13
click at [516, 104] on icon at bounding box center [513, 106] width 16 height 16
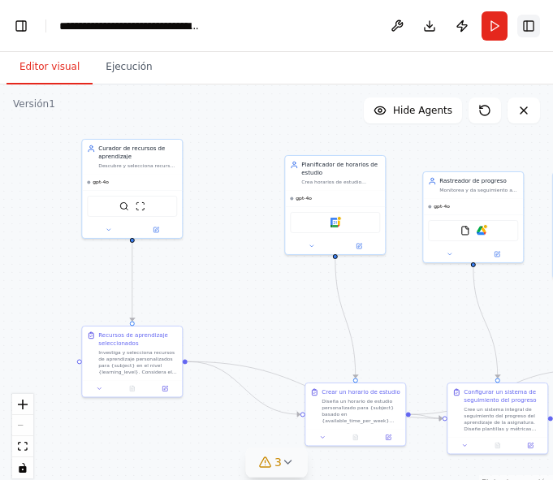
click at [529, 28] on button "Activar o desactivar la barra lateral derecha" at bounding box center [529, 26] width 23 height 23
click at [461, 26] on button "Publicar" at bounding box center [462, 25] width 26 height 29
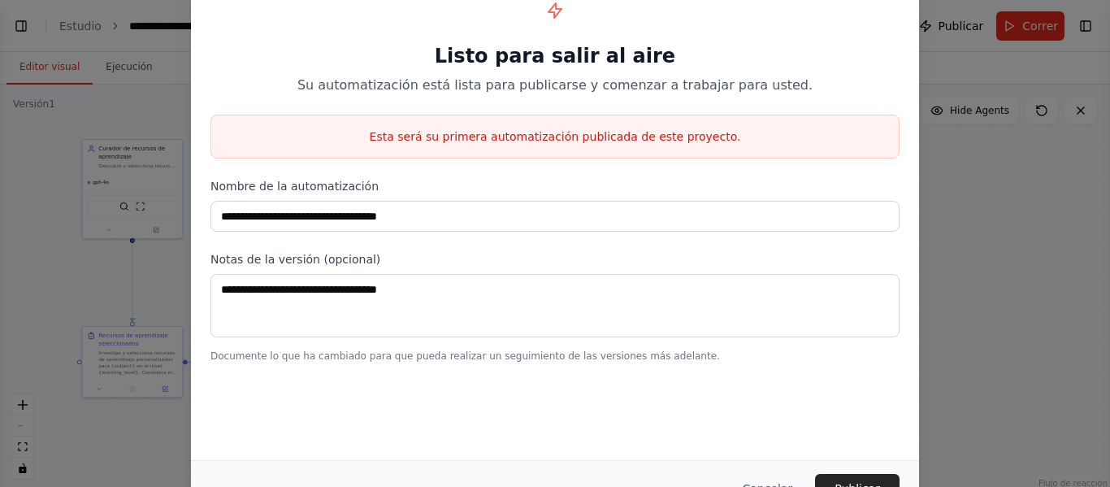
select select "****"
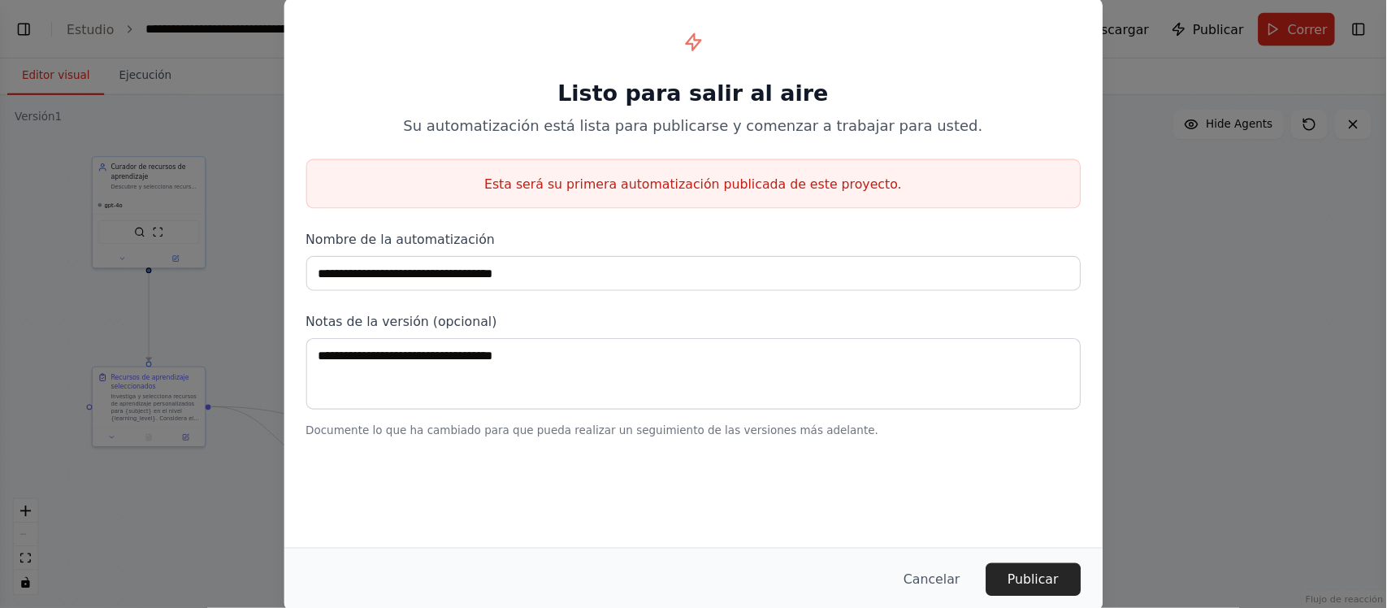
scroll to position [895, 0]
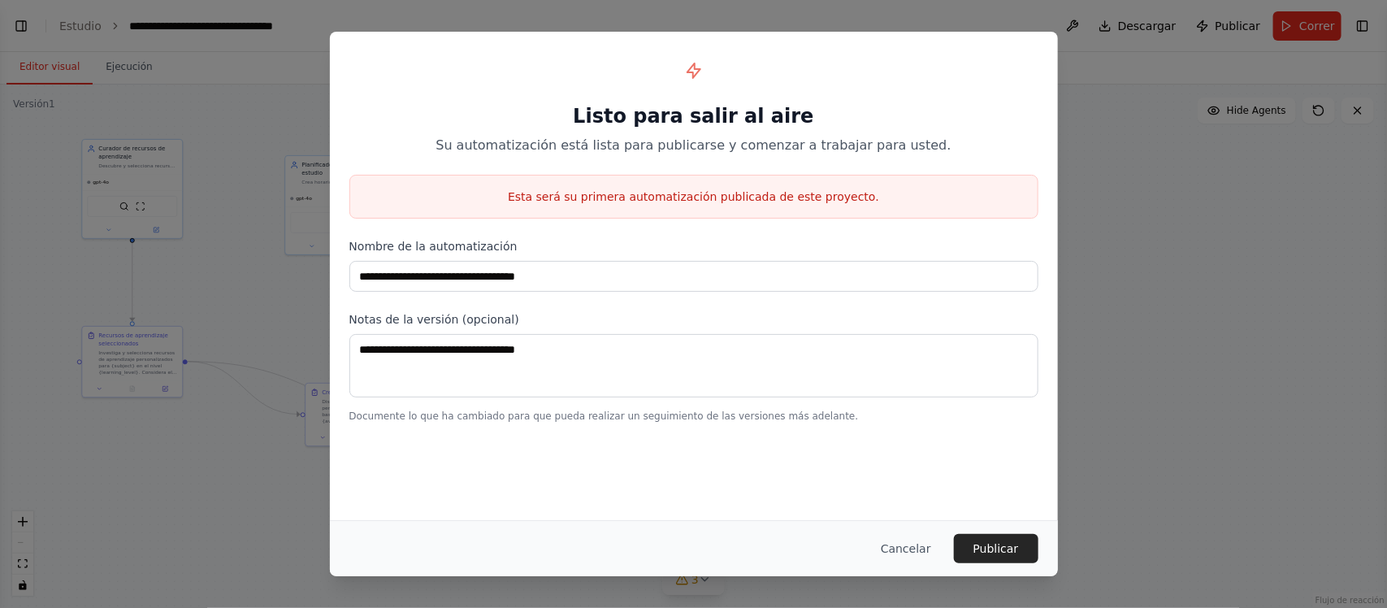
drag, startPoint x: 1065, startPoint y: 3, endPoint x: 279, endPoint y: 293, distance: 838.1
click at [279, 293] on div "**********" at bounding box center [693, 304] width 1387 height 608
click at [916, 486] on font "Cancelar" at bounding box center [906, 548] width 50 height 13
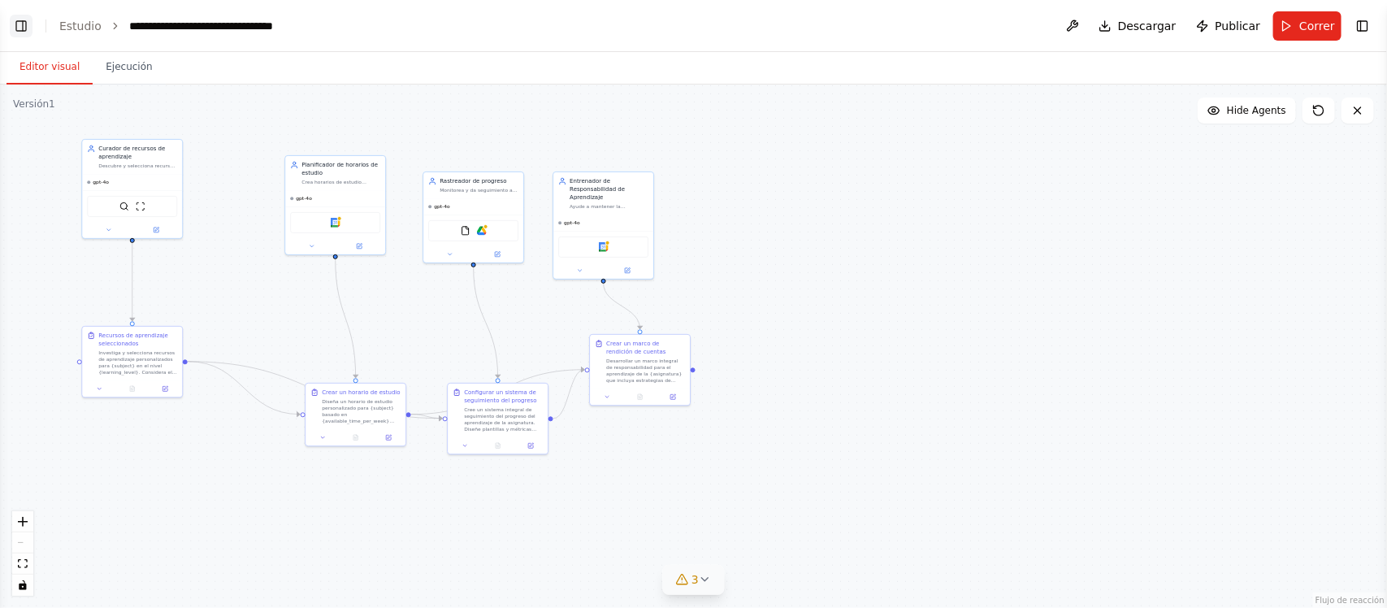
click at [22, 26] on button "Alternar barra lateral izquierda" at bounding box center [21, 26] width 23 height 23
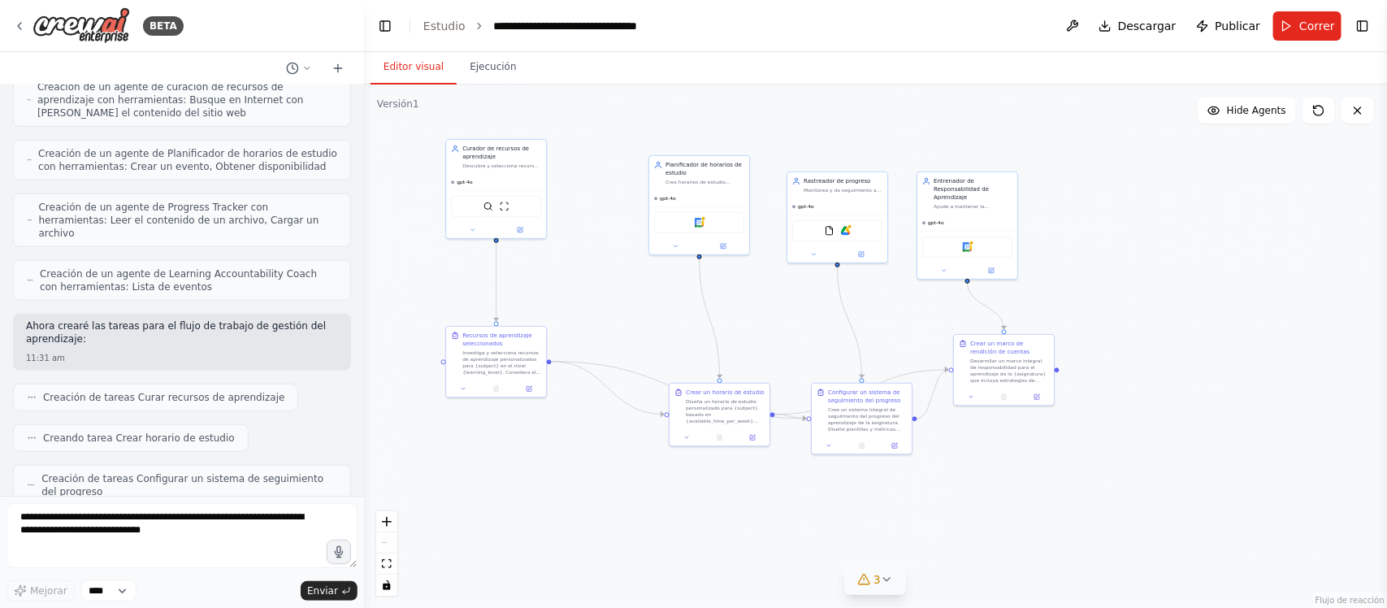
scroll to position [323, 0]
